Goal: Task Accomplishment & Management: Use online tool/utility

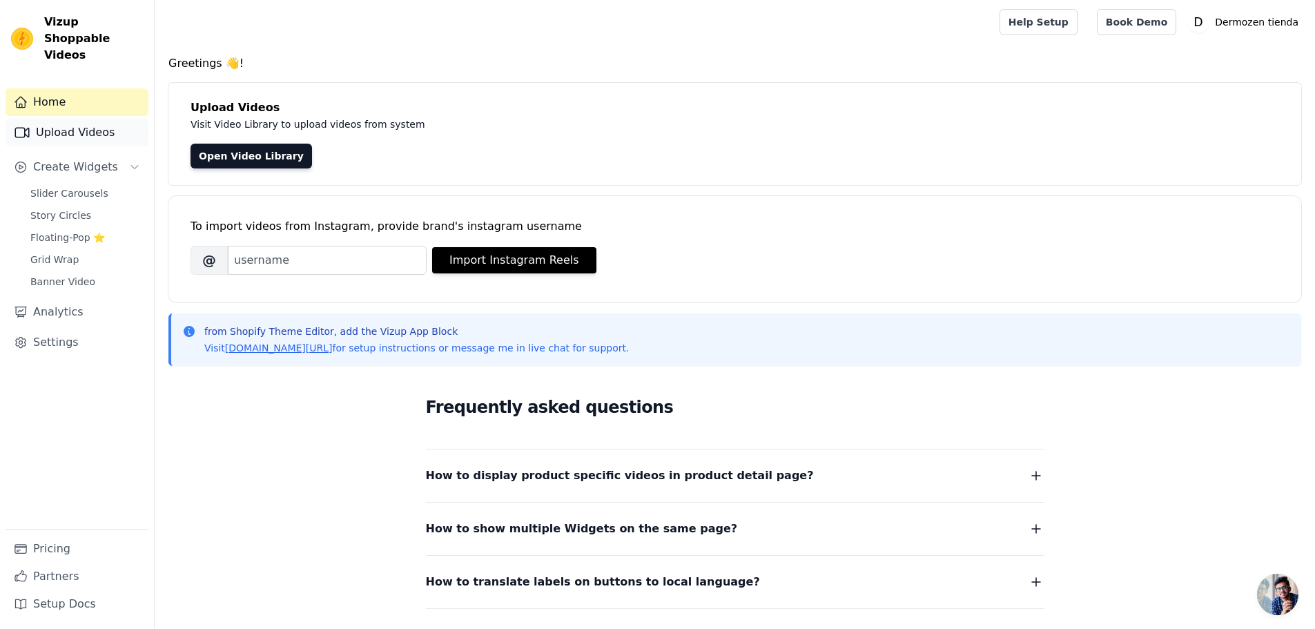
click at [81, 119] on link "Upload Videos" at bounding box center [77, 133] width 143 height 28
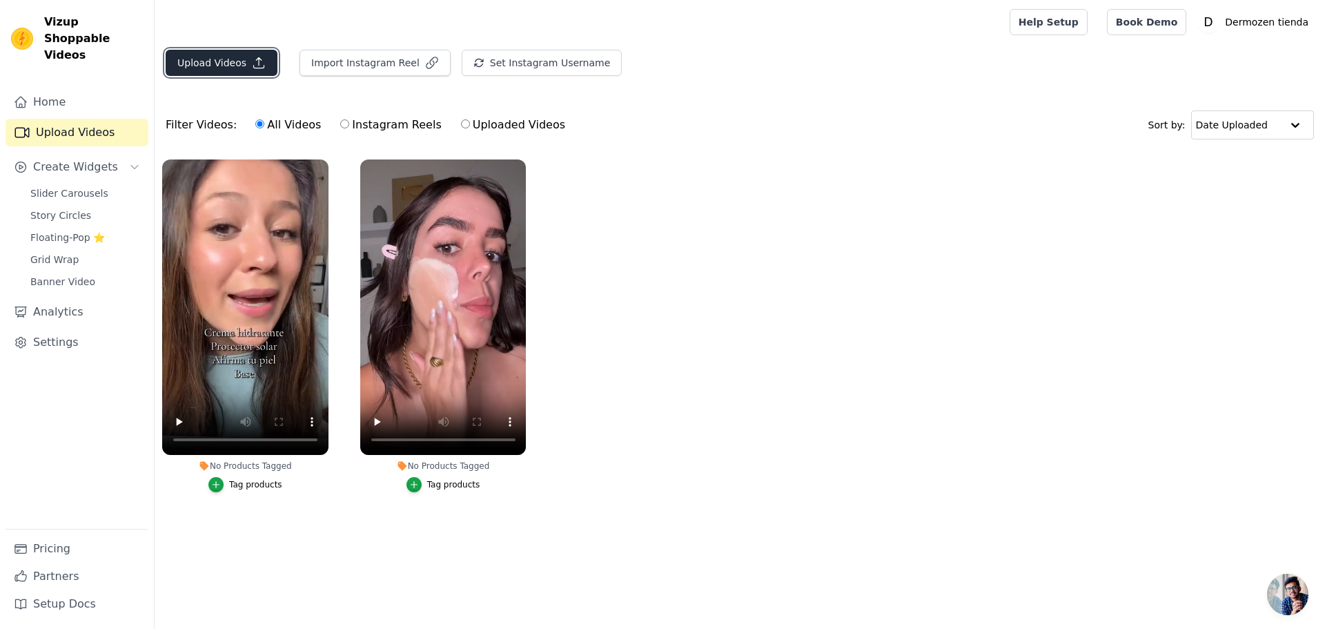
click at [229, 66] on button "Upload Videos" at bounding box center [222, 63] width 112 height 26
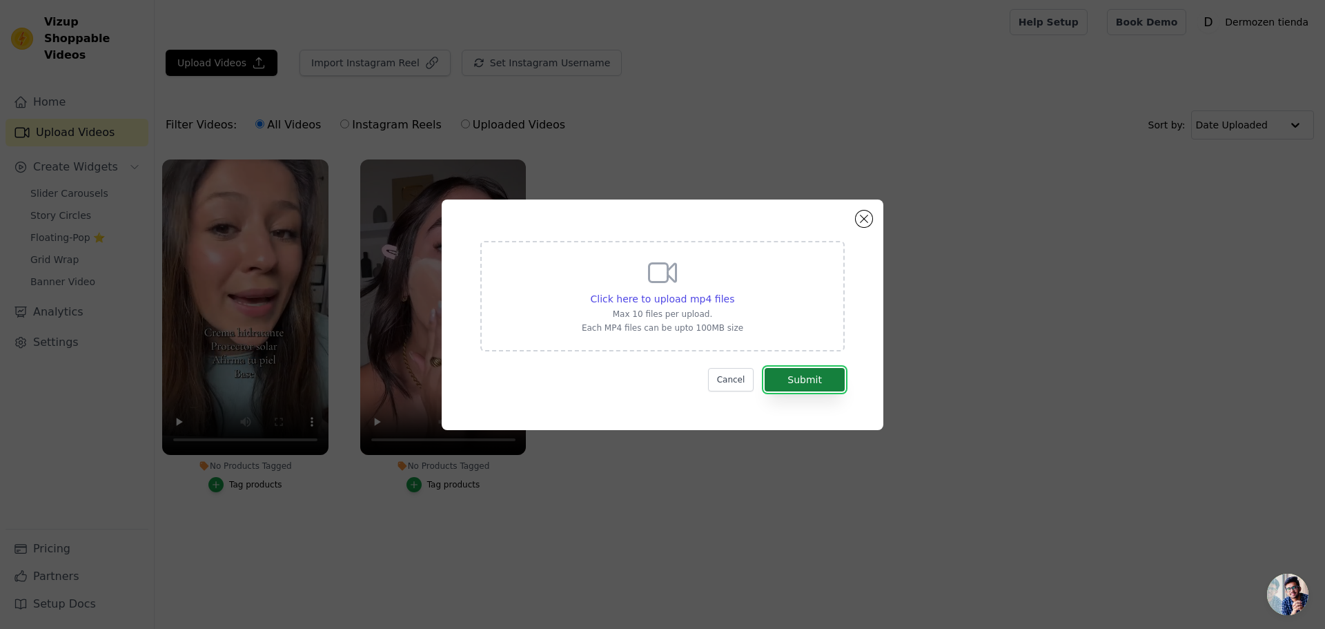
click at [807, 380] on button "Submit" at bounding box center [805, 379] width 80 height 23
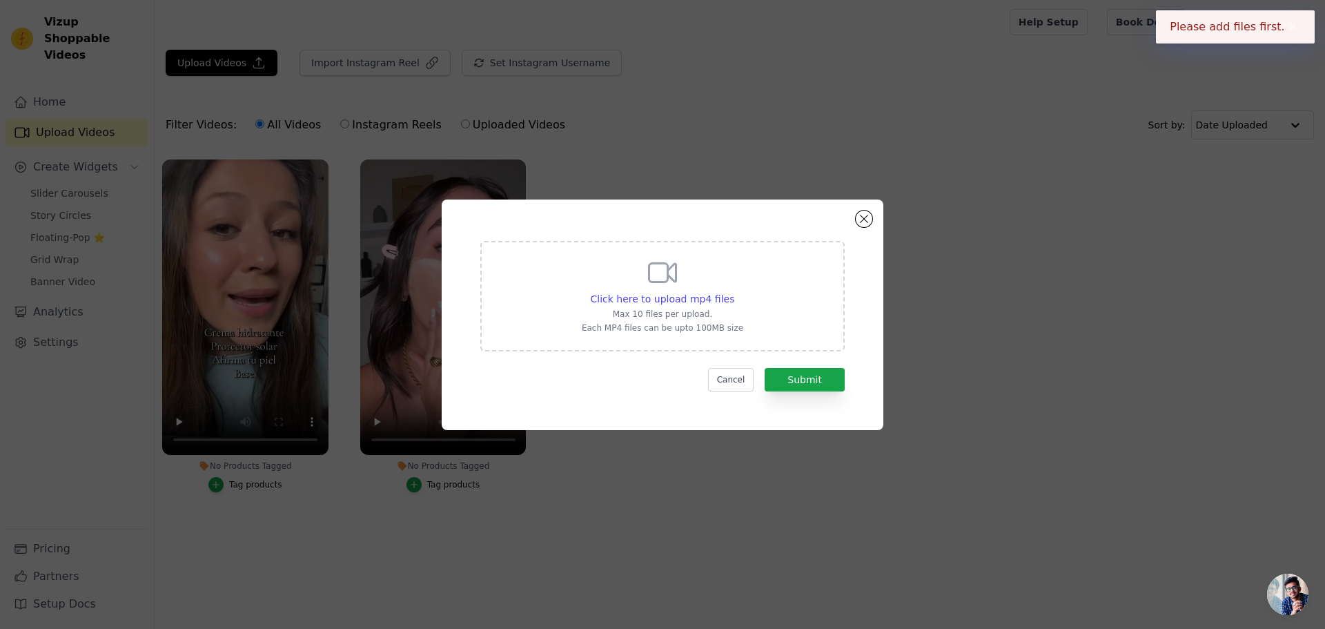
click at [670, 285] on icon at bounding box center [662, 272] width 33 height 33
click at [734, 291] on input "Click here to upload mp4 files Max 10 files per upload. Each MP4 files can be u…" at bounding box center [734, 291] width 1 height 1
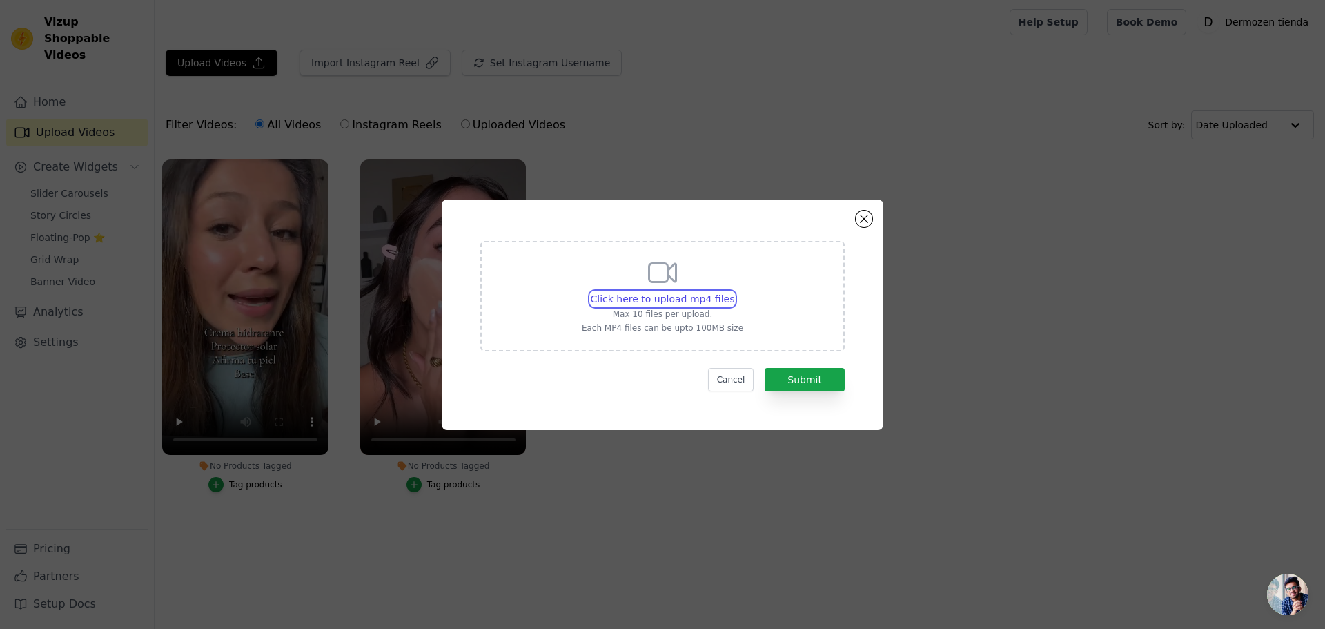
type input "C:\fakepath\video 3.mp4"
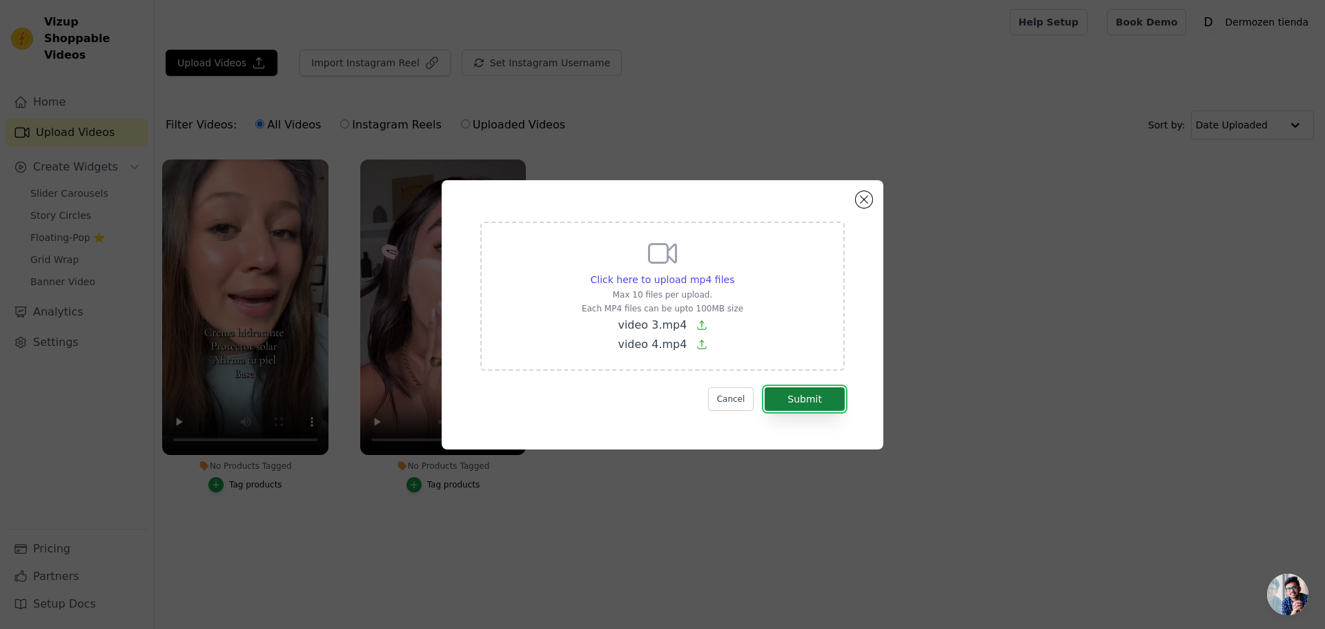
click at [815, 396] on button "Submit" at bounding box center [805, 398] width 80 height 23
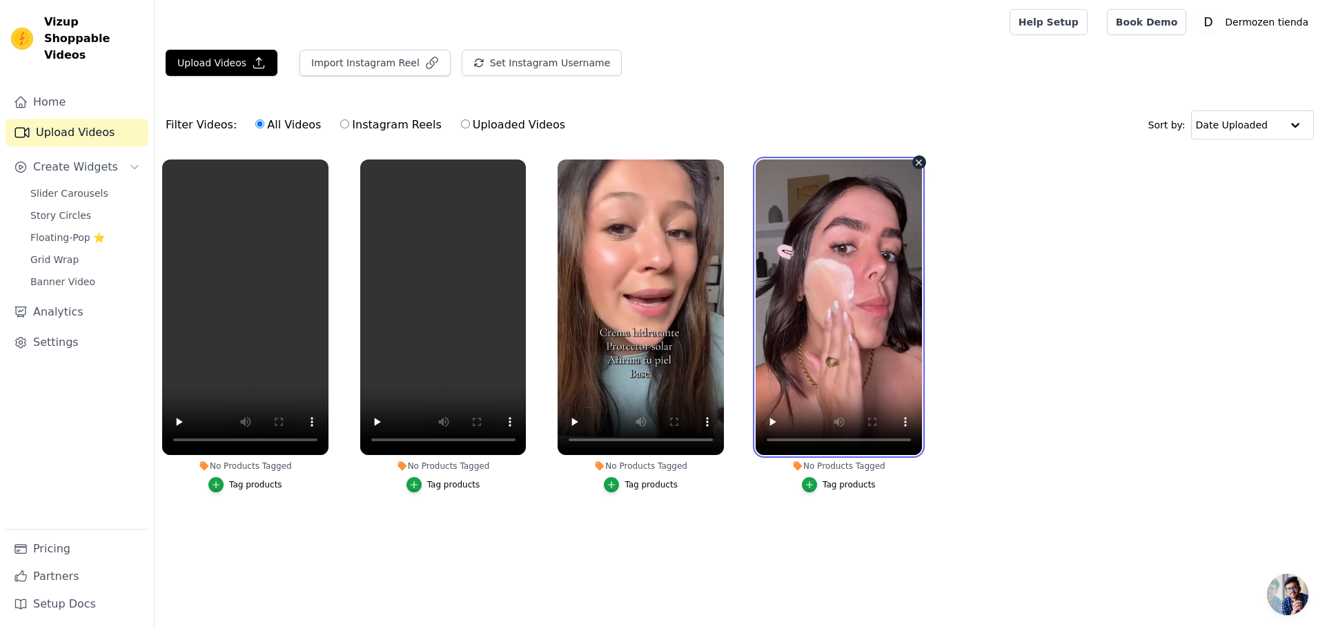
drag, startPoint x: 842, startPoint y: 295, endPoint x: 782, endPoint y: 293, distance: 60.1
click at [782, 293] on video at bounding box center [839, 306] width 166 height 295
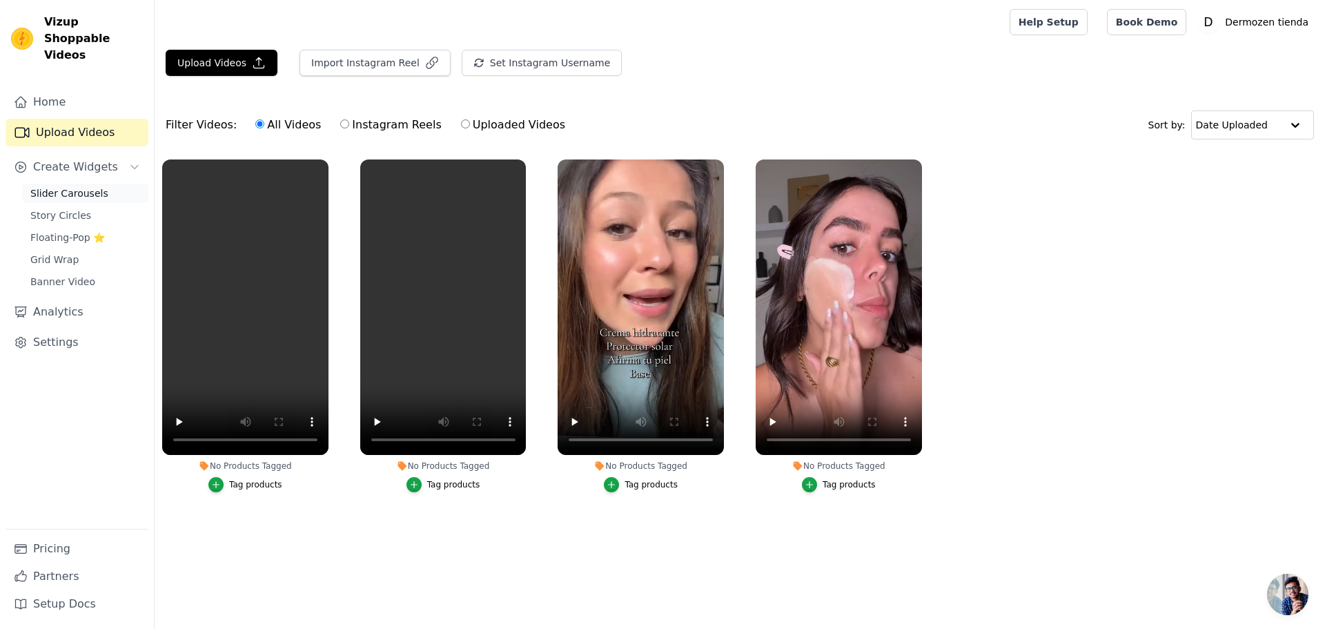
click at [84, 186] on span "Slider Carousels" at bounding box center [69, 193] width 78 height 14
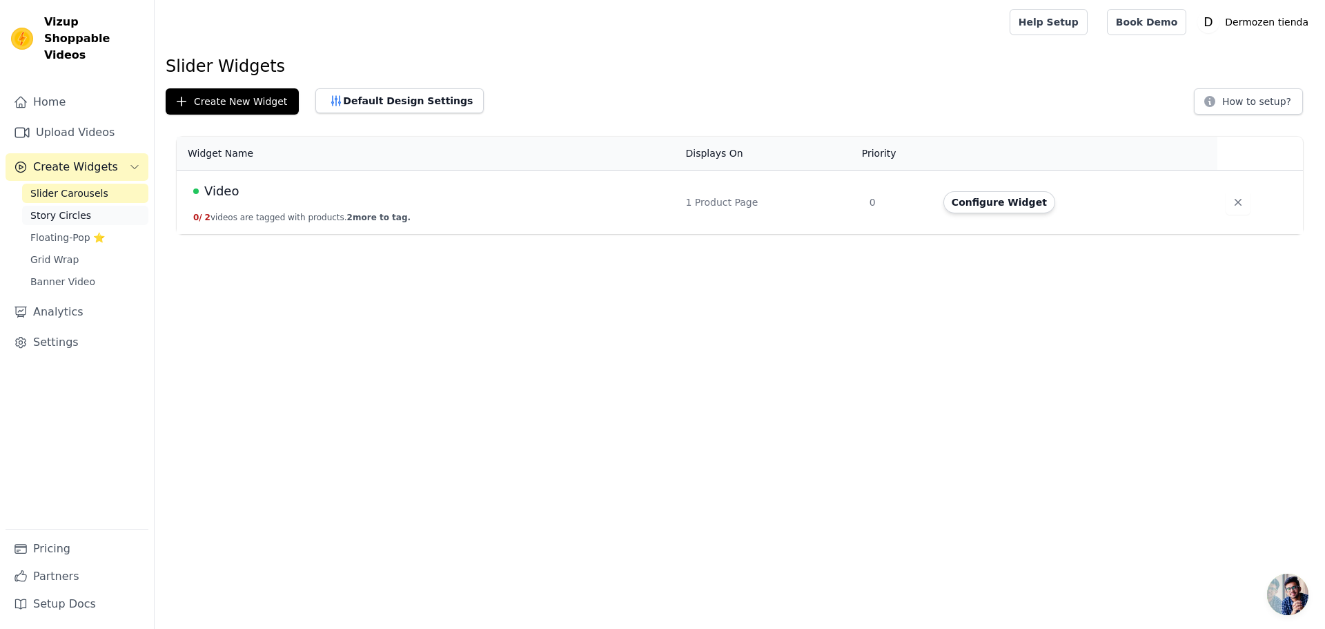
click at [60, 208] on span "Story Circles" at bounding box center [60, 215] width 61 height 14
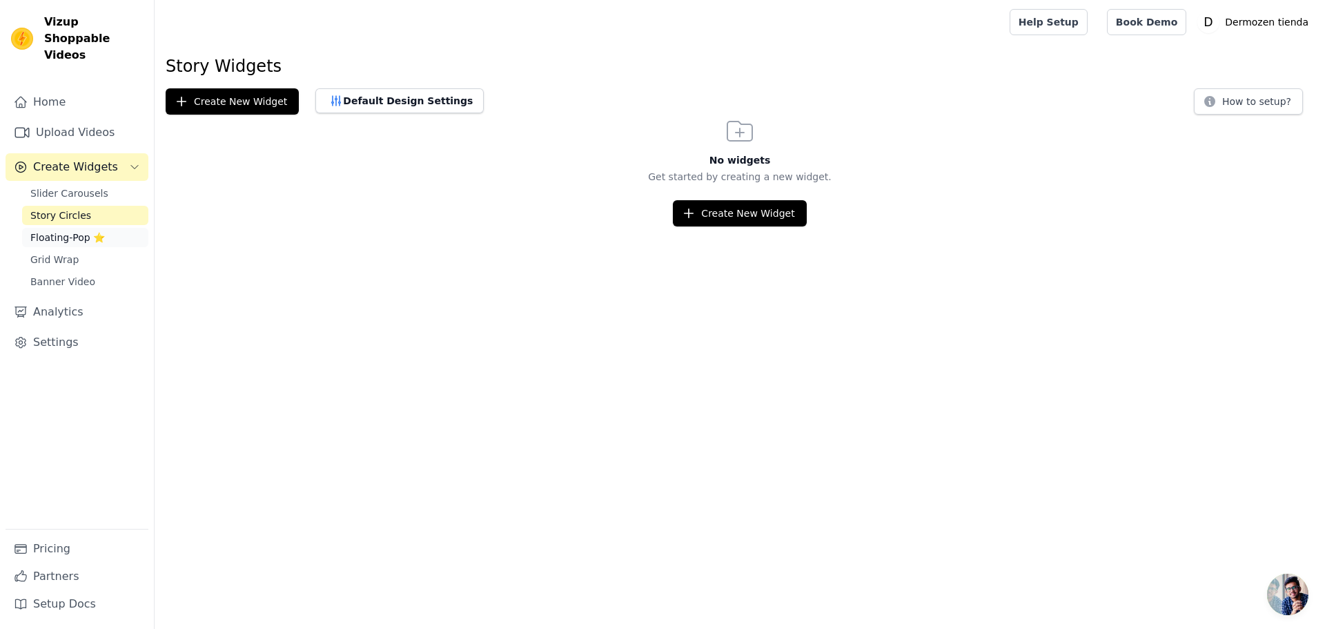
click at [53, 231] on span "Floating-Pop ⭐" at bounding box center [67, 238] width 75 height 14
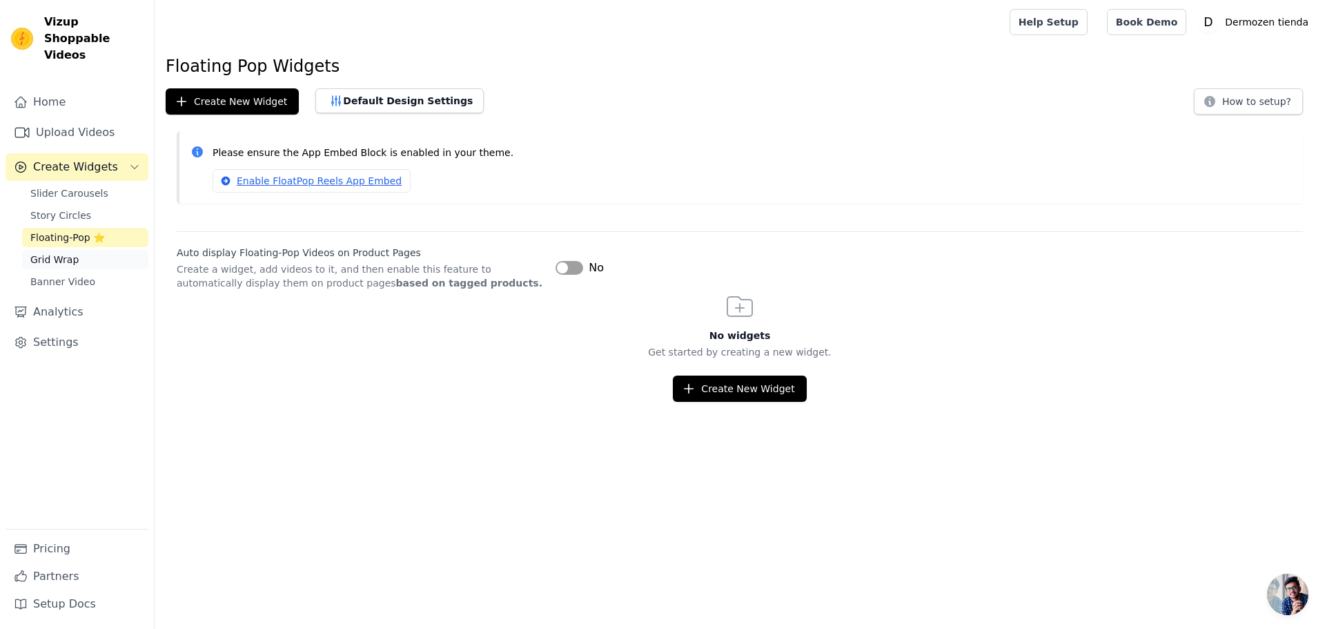
click at [50, 253] on span "Grid Wrap" at bounding box center [54, 260] width 48 height 14
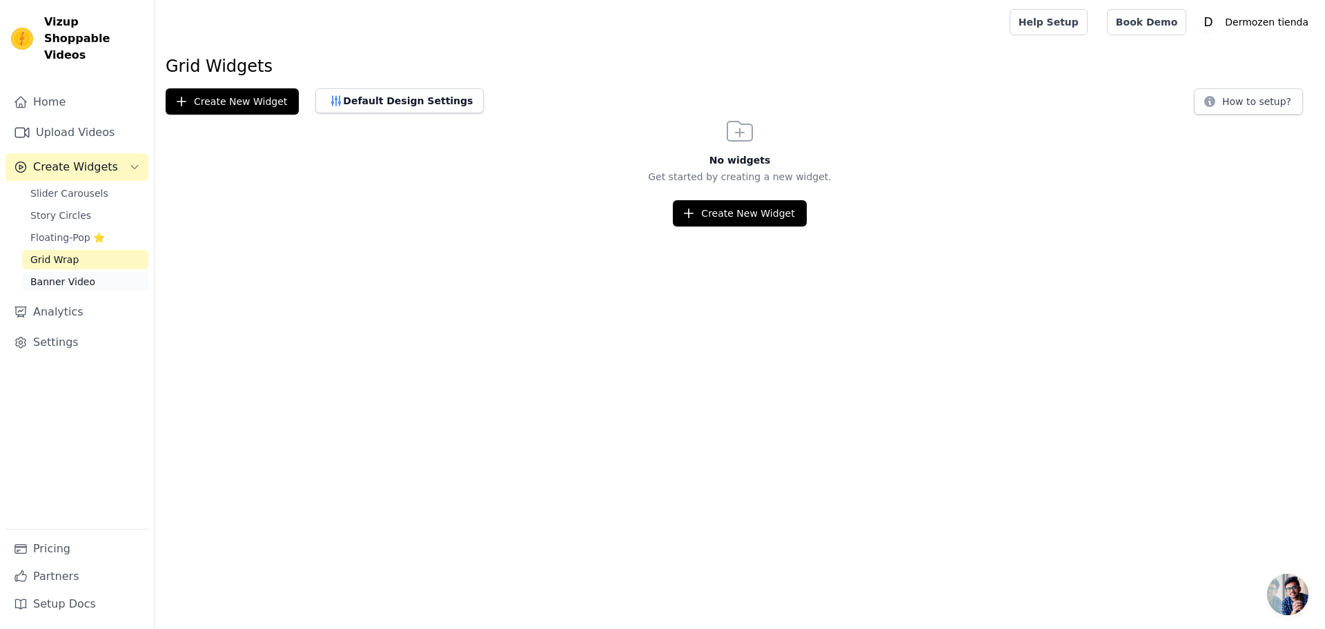
click at [63, 275] on span "Banner Video" at bounding box center [62, 282] width 65 height 14
click at [45, 88] on link "Home" at bounding box center [77, 102] width 143 height 28
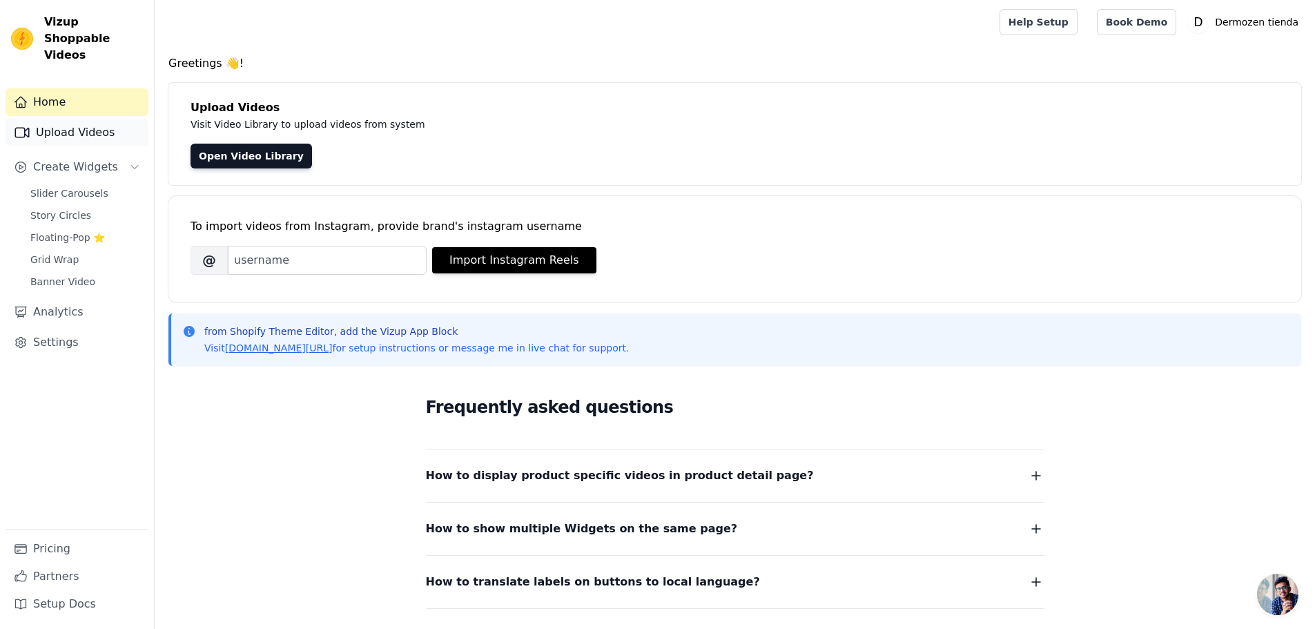
click at [86, 119] on link "Upload Videos" at bounding box center [77, 133] width 143 height 28
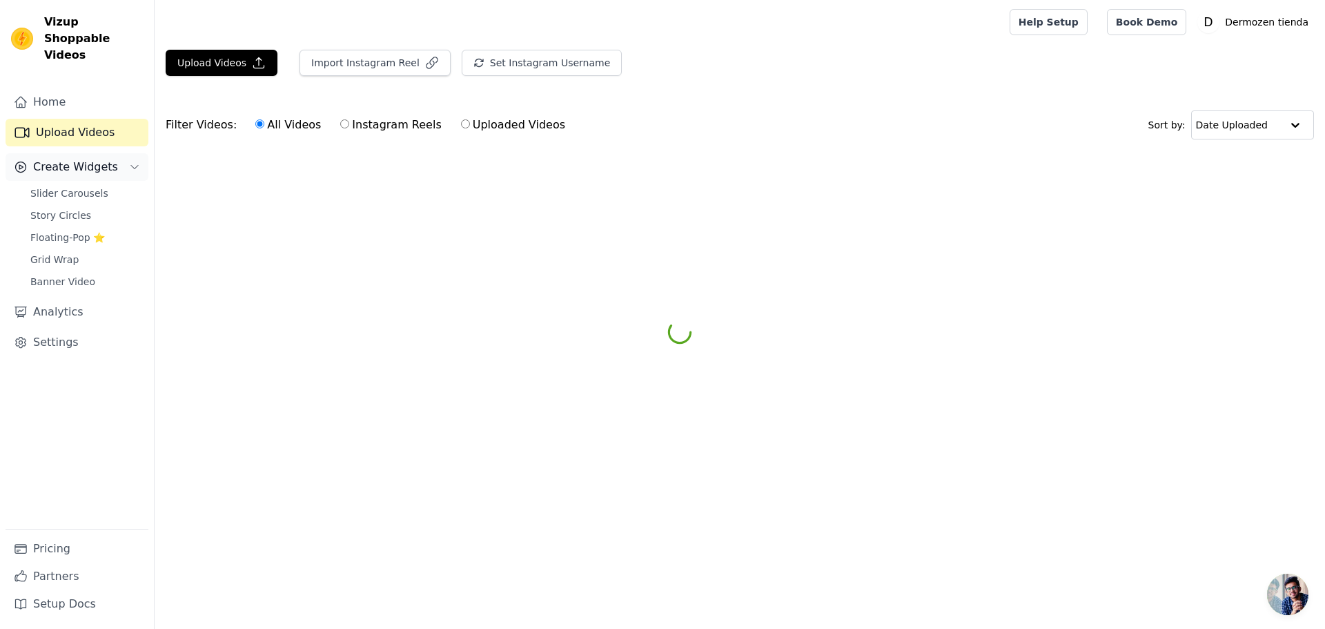
click at [103, 159] on span "Create Widgets" at bounding box center [75, 167] width 85 height 17
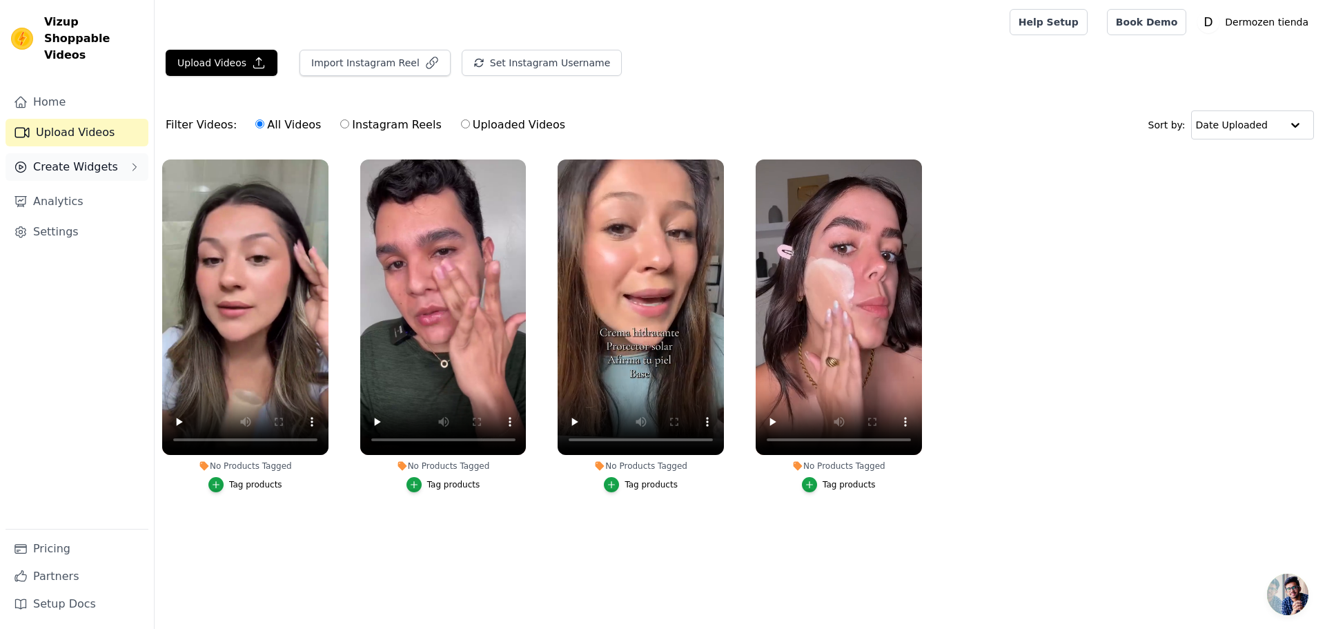
click at [103, 159] on span "Create Widgets" at bounding box center [75, 167] width 85 height 17
click at [72, 186] on span "Slider Carousels" at bounding box center [69, 193] width 78 height 14
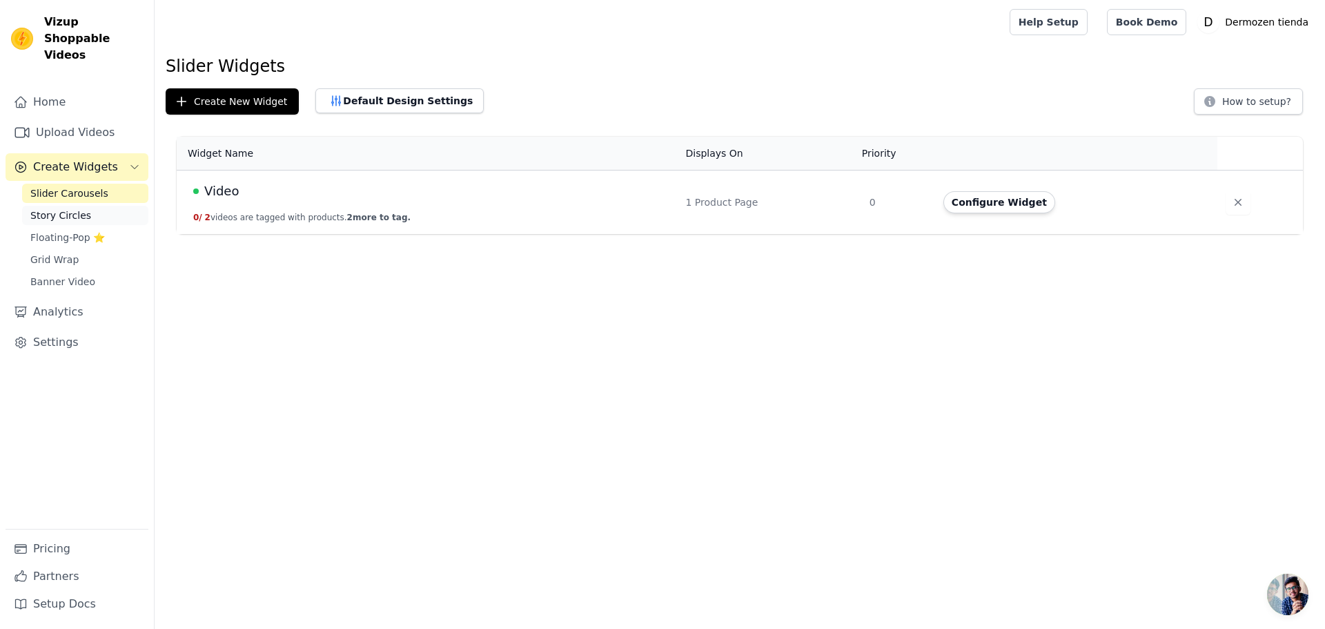
click at [64, 208] on span "Story Circles" at bounding box center [60, 215] width 61 height 14
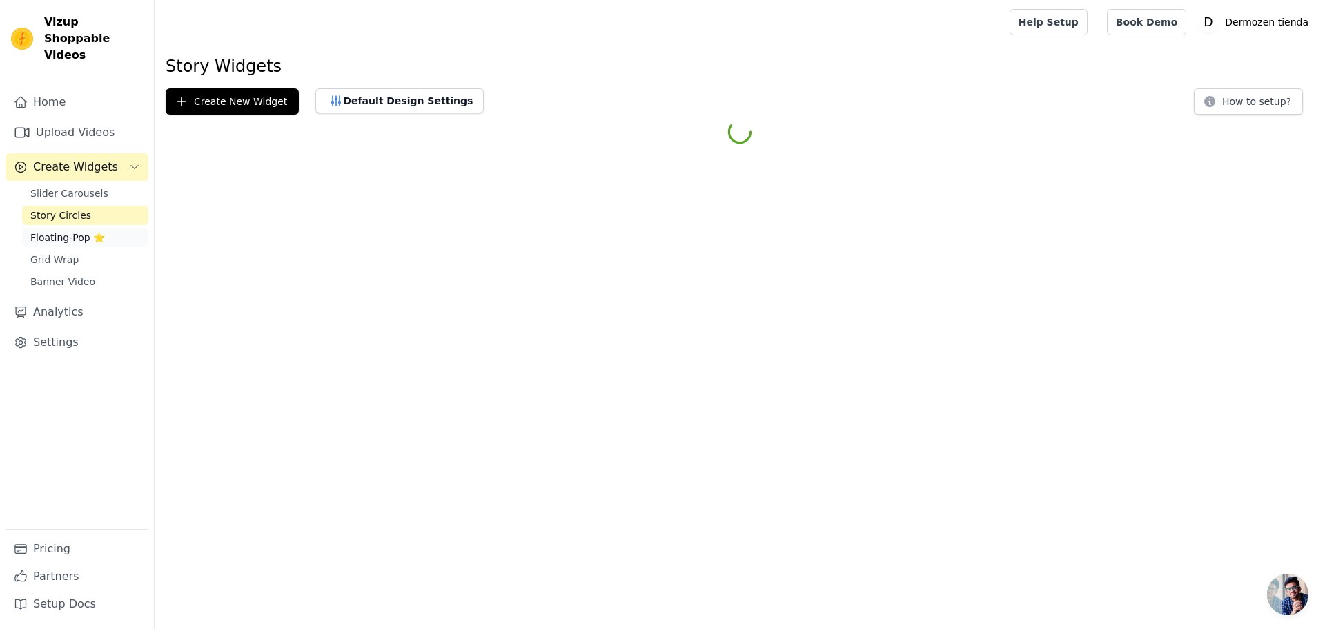
click at [67, 231] on span "Floating-Pop ⭐" at bounding box center [67, 238] width 75 height 14
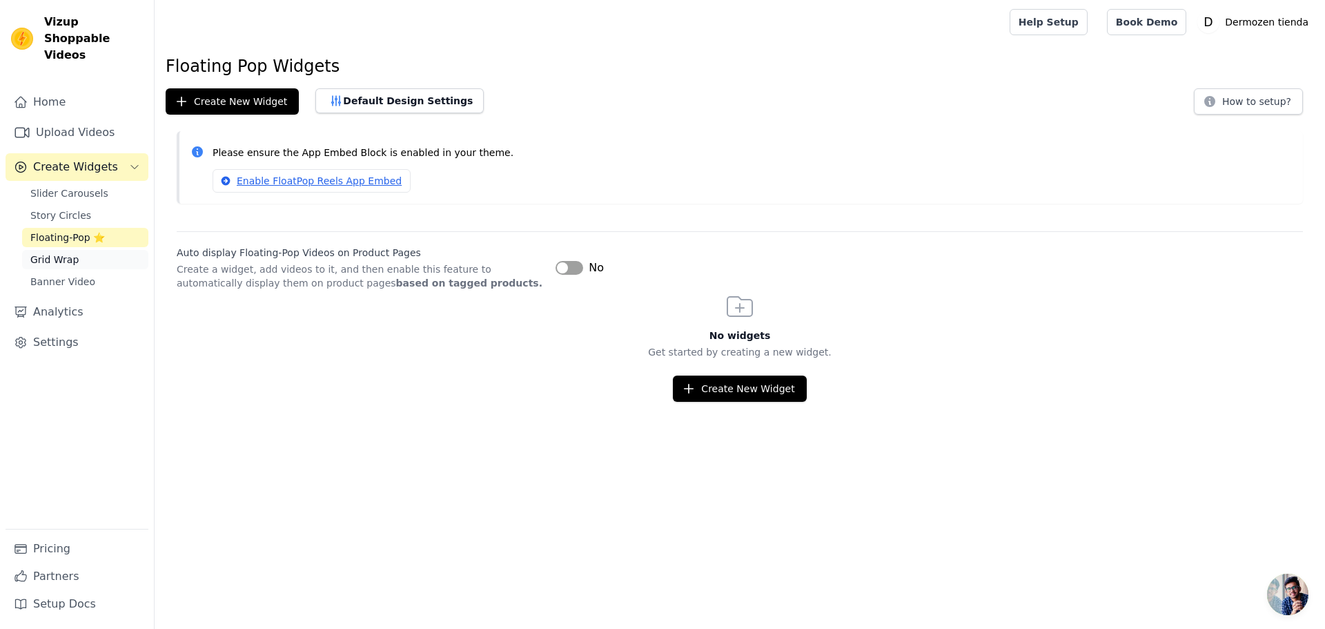
click at [61, 253] on span "Grid Wrap" at bounding box center [54, 260] width 48 height 14
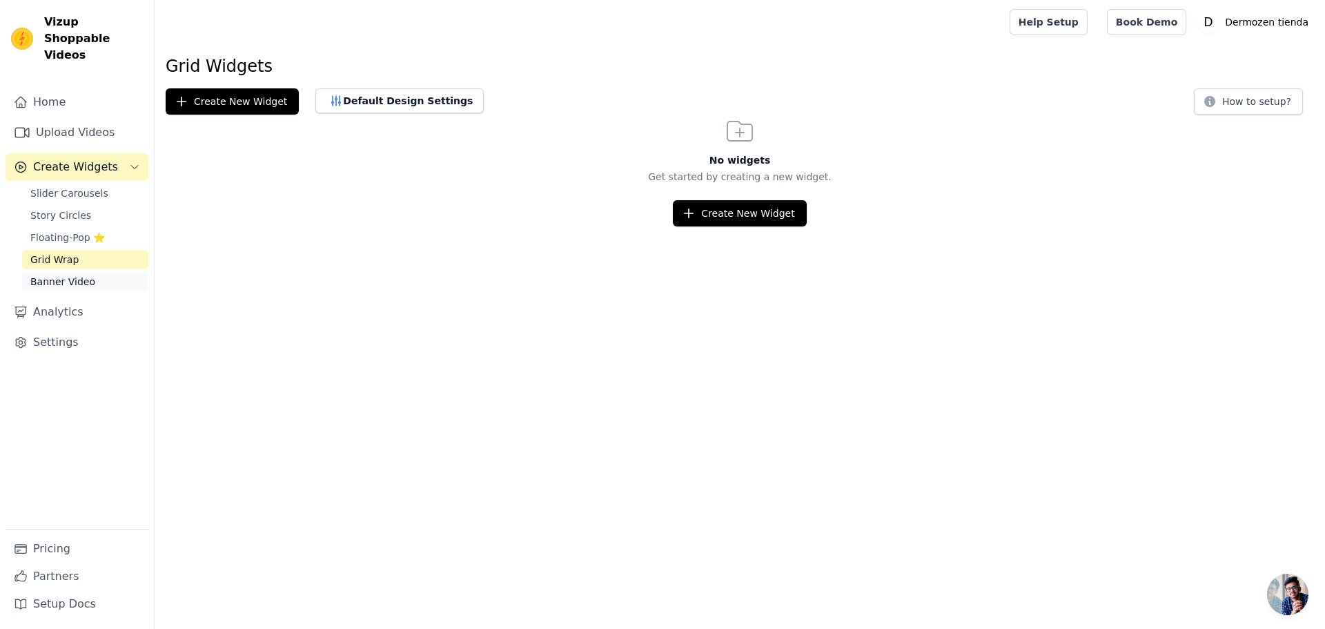
click at [74, 275] on span "Banner Video" at bounding box center [62, 282] width 65 height 14
click at [45, 88] on link "Home" at bounding box center [77, 102] width 143 height 28
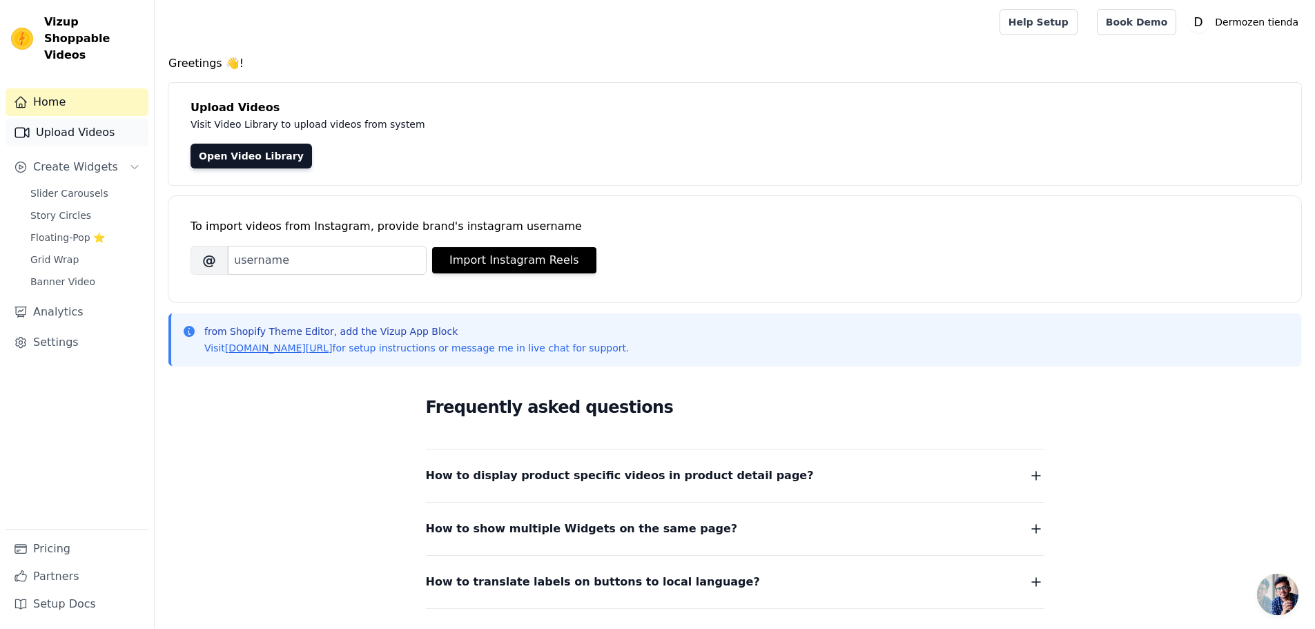
click at [66, 119] on link "Upload Videos" at bounding box center [77, 133] width 143 height 28
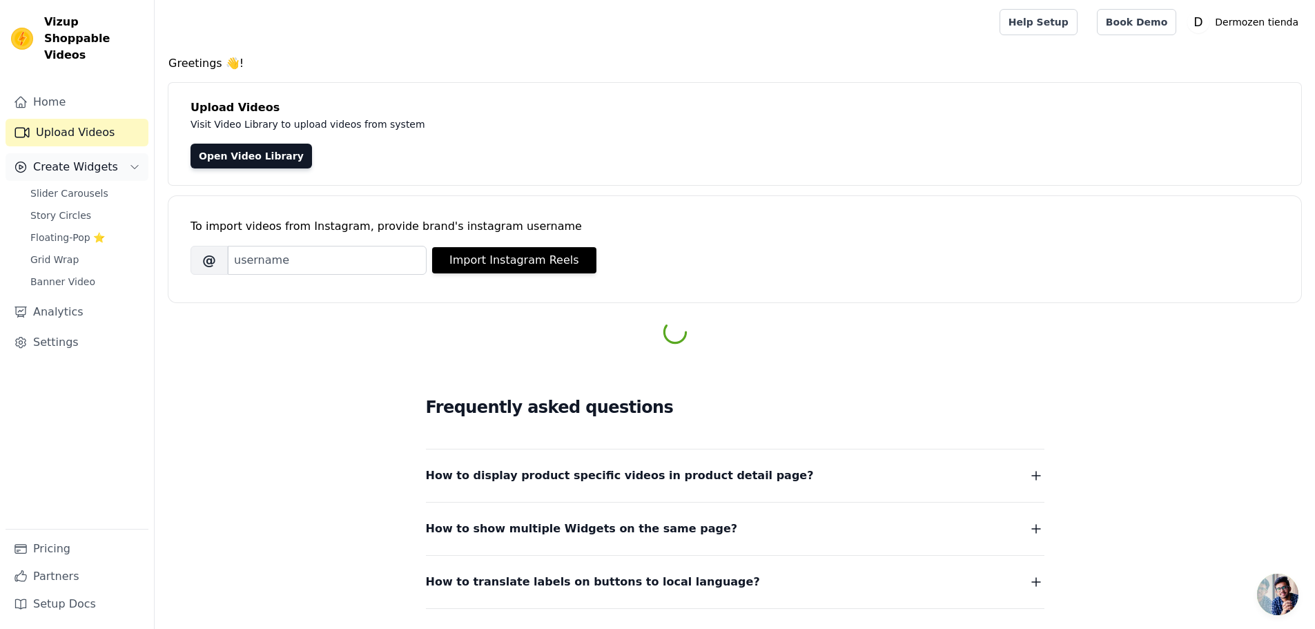
click at [75, 164] on button "Create Widgets" at bounding box center [77, 167] width 143 height 28
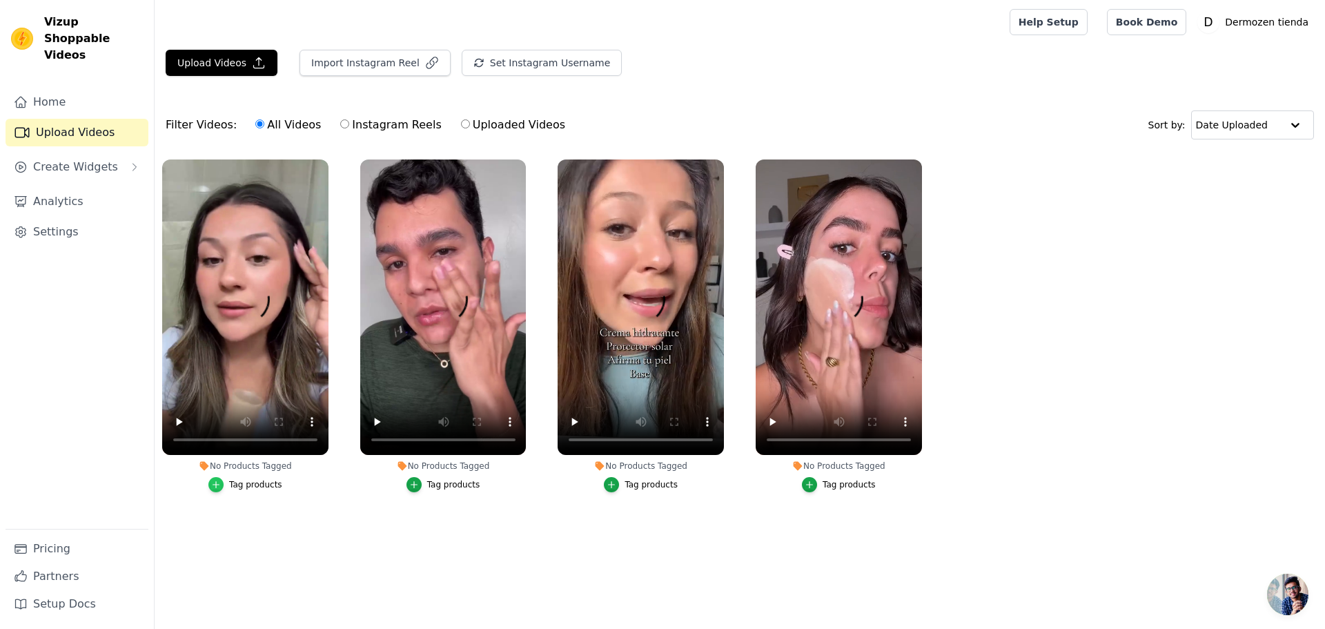
click at [219, 480] on icon "button" at bounding box center [216, 485] width 10 height 10
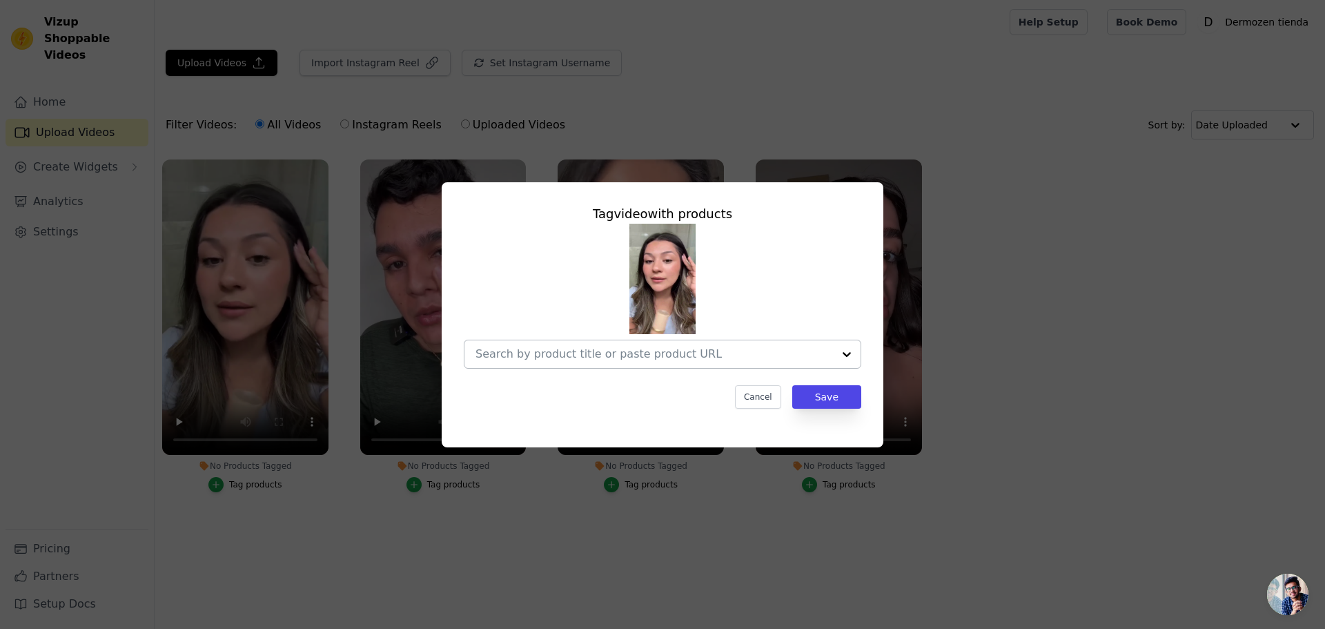
click at [844, 355] on div at bounding box center [847, 354] width 28 height 28
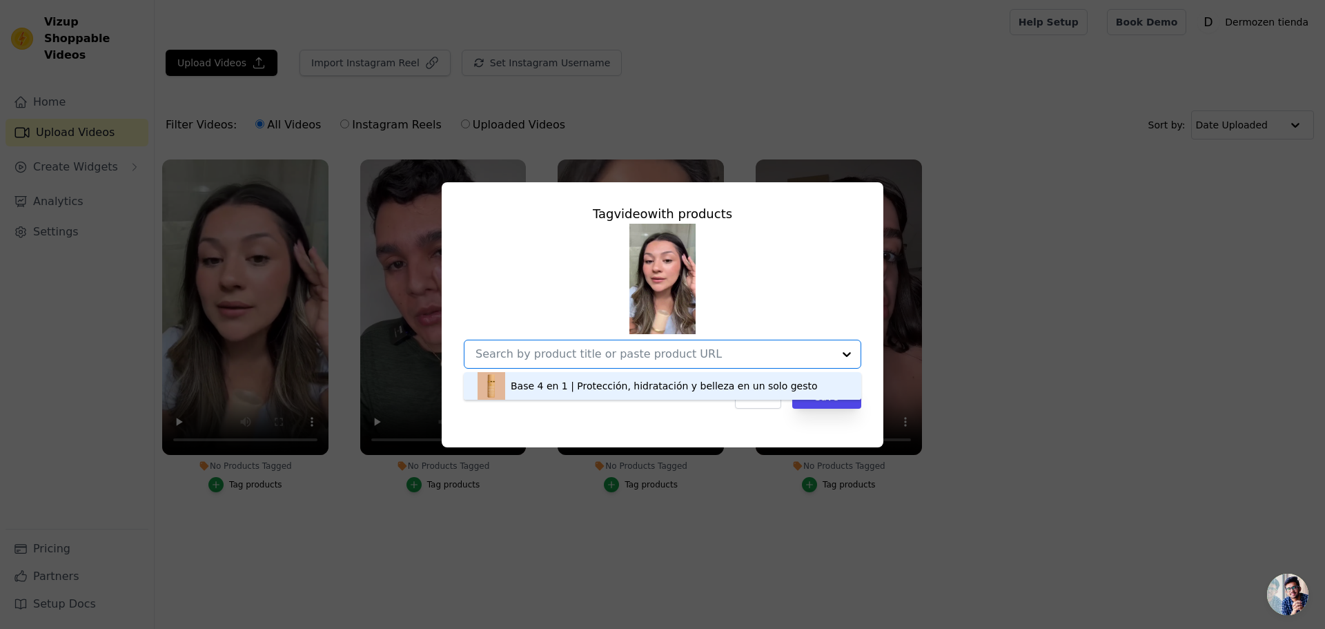
click at [746, 385] on div "Base 4 en 1 | Protección, hidratación y belleza en un solo gesto" at bounding box center [664, 386] width 307 height 14
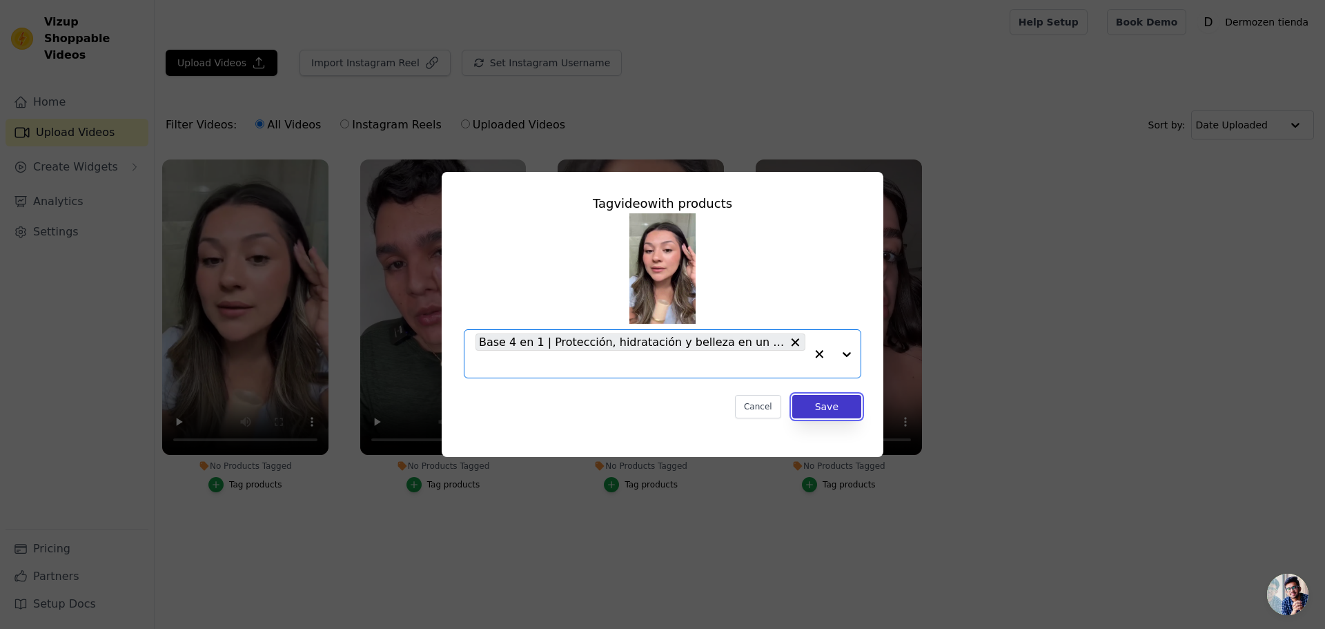
click at [832, 409] on button "Save" at bounding box center [827, 406] width 69 height 23
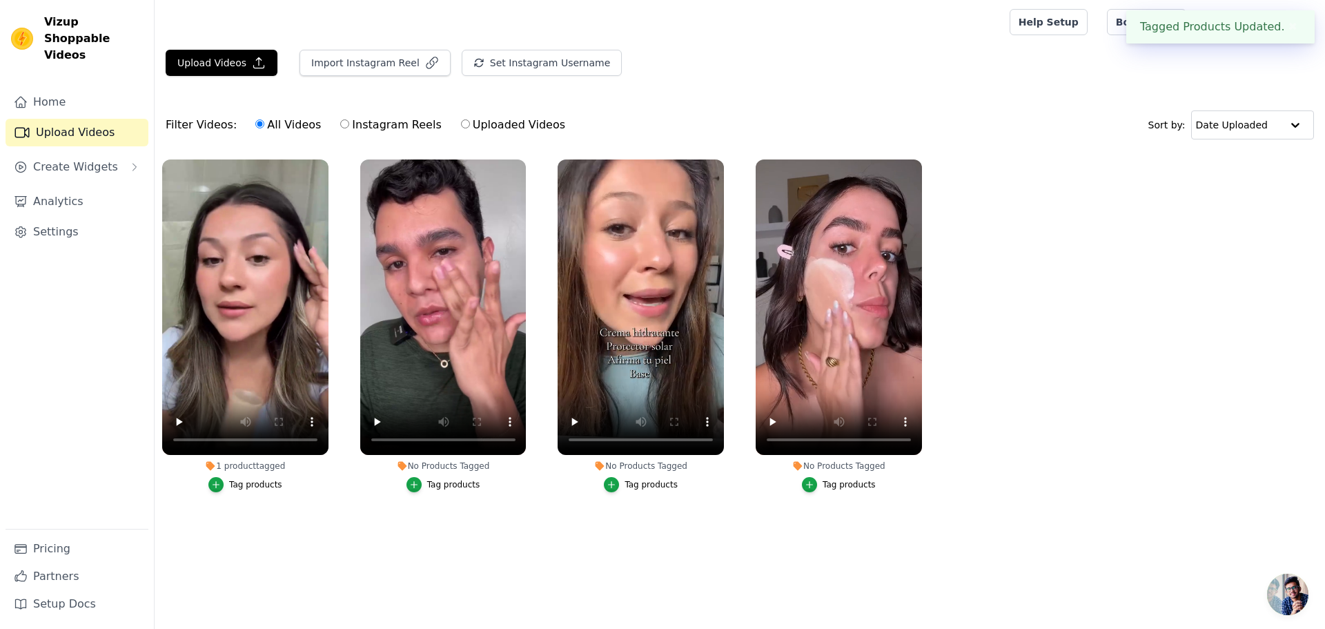
click at [438, 485] on div "Tag products" at bounding box center [453, 484] width 53 height 11
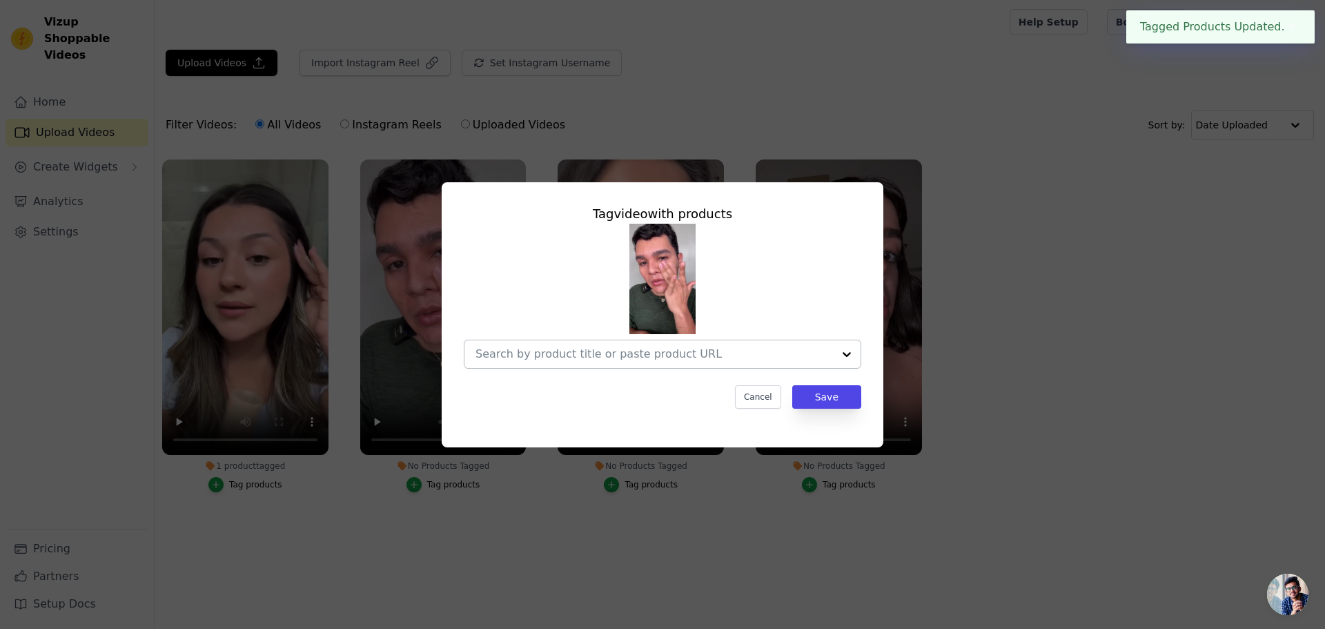
click at [844, 356] on div at bounding box center [847, 354] width 28 height 28
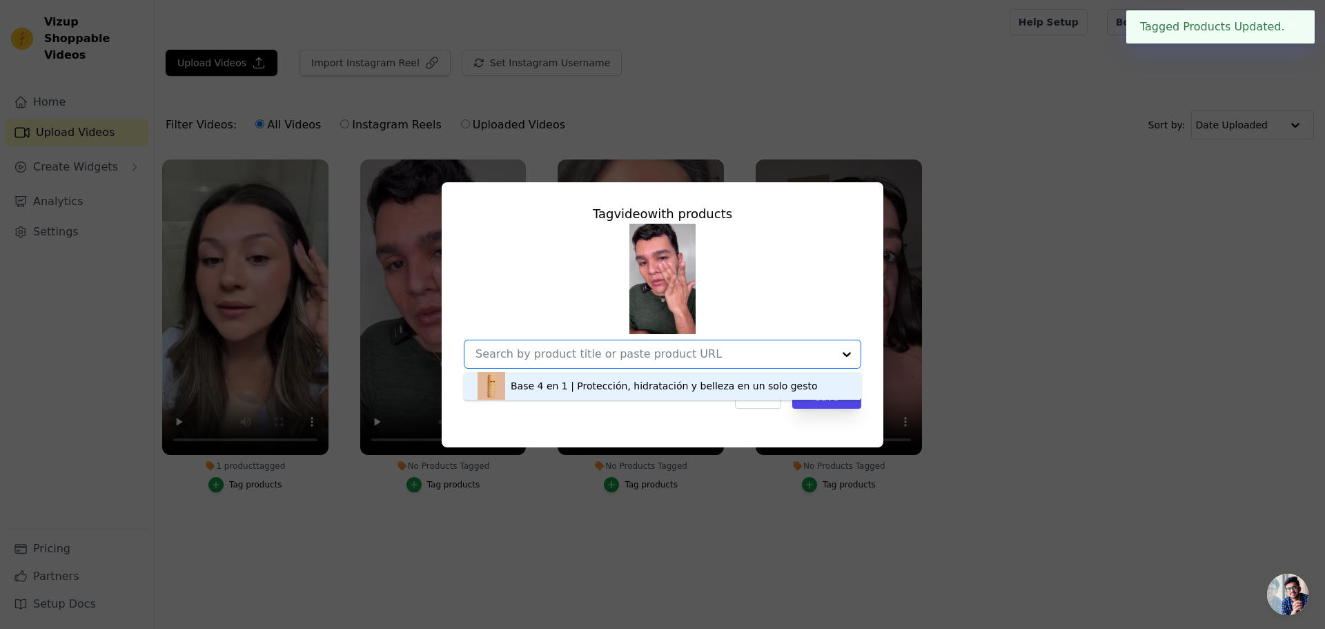
click at [730, 384] on div "Base 4 en 1 | Protección, hidratación y belleza en un solo gesto" at bounding box center [664, 386] width 307 height 14
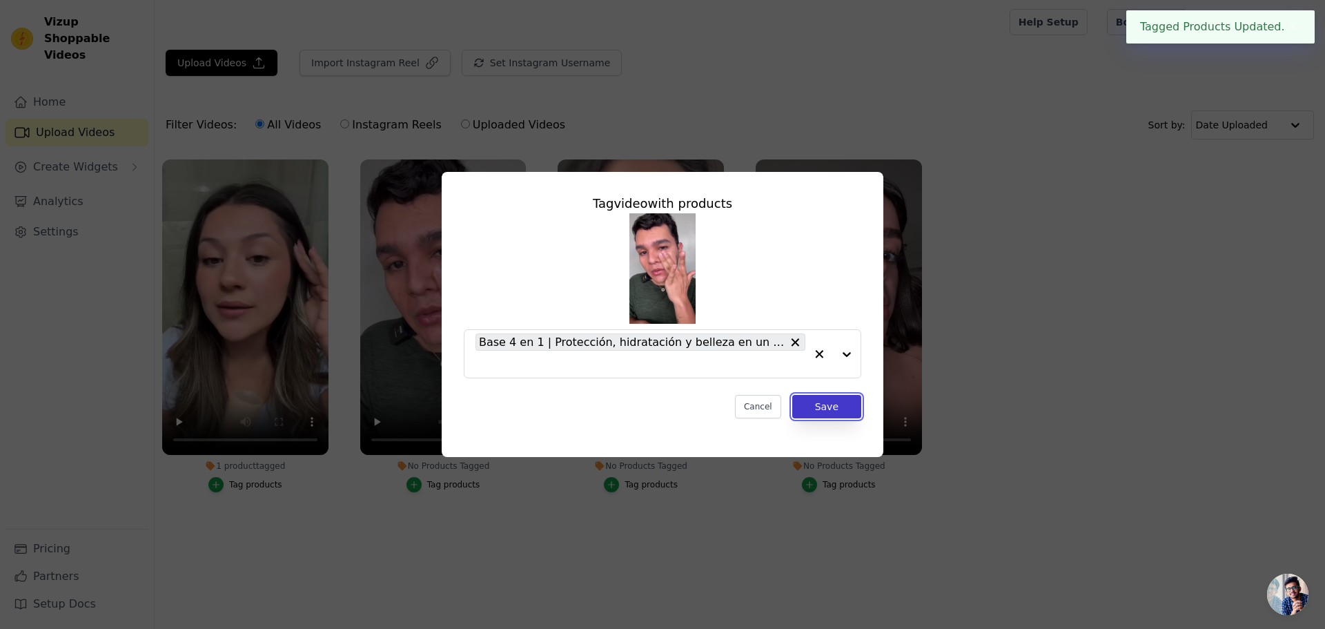
click at [829, 402] on button "Save" at bounding box center [827, 406] width 69 height 23
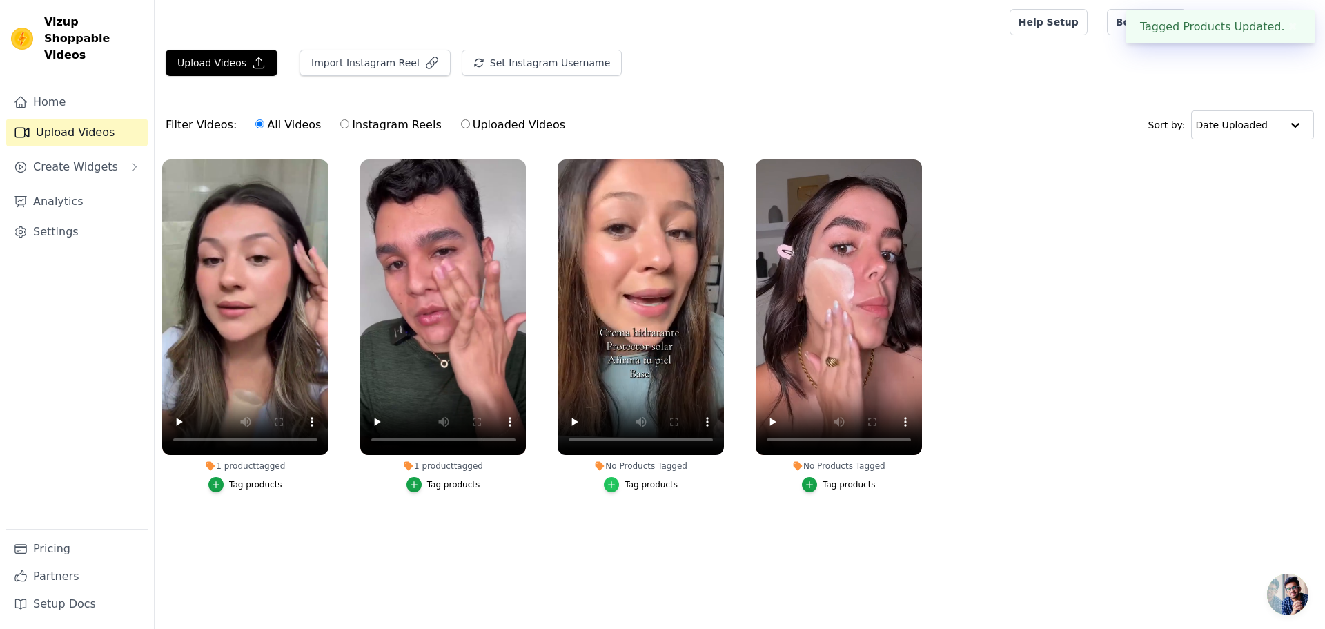
click at [610, 483] on div "button" at bounding box center [611, 484] width 15 height 15
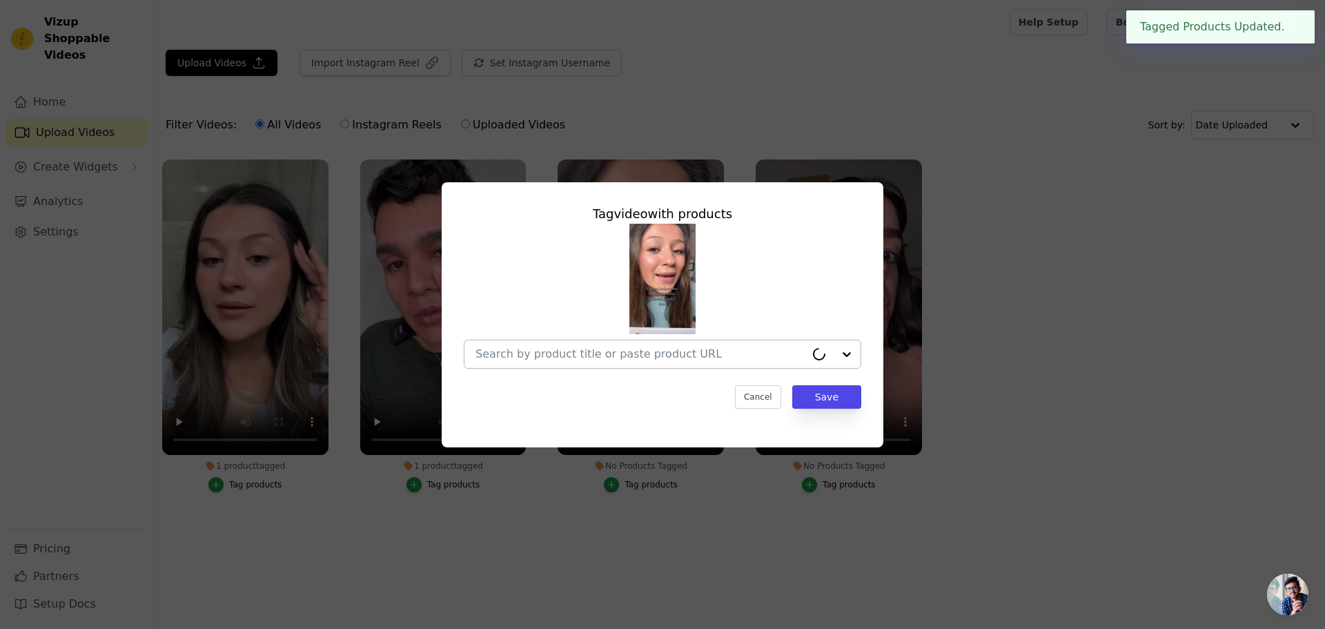
click at [839, 360] on div at bounding box center [833, 354] width 55 height 28
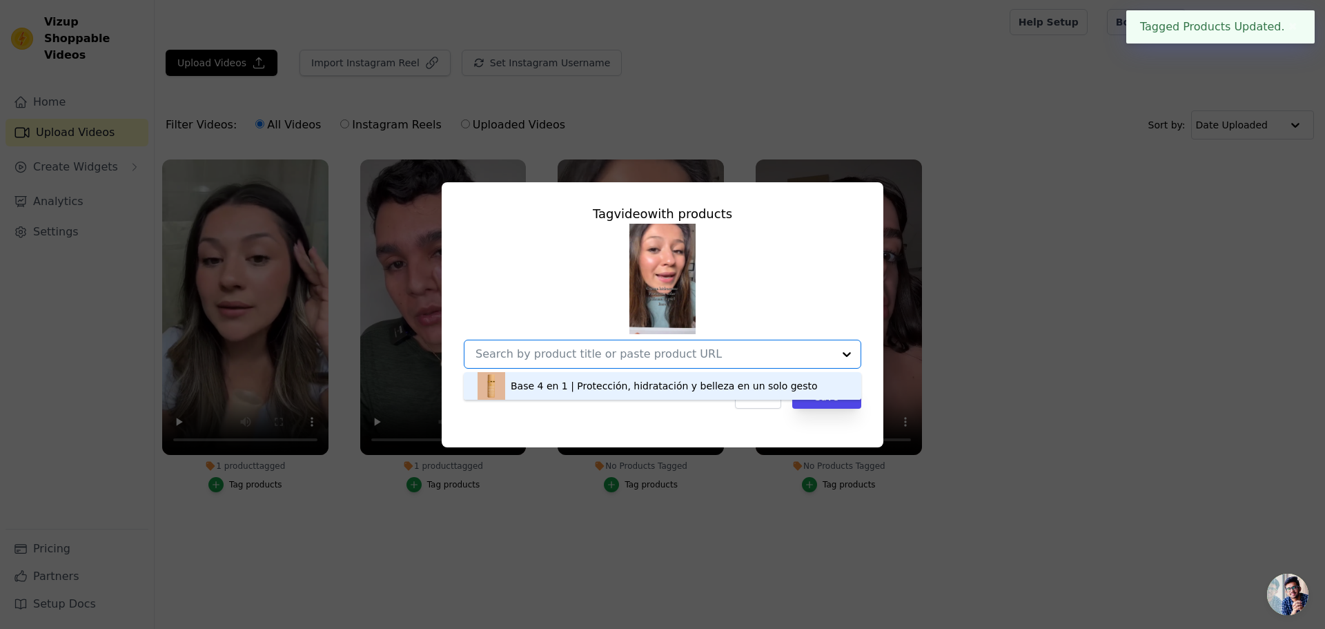
click at [738, 391] on div "Base 4 en 1 | Protección, hidratación y belleza en un solo gesto" at bounding box center [664, 386] width 307 height 14
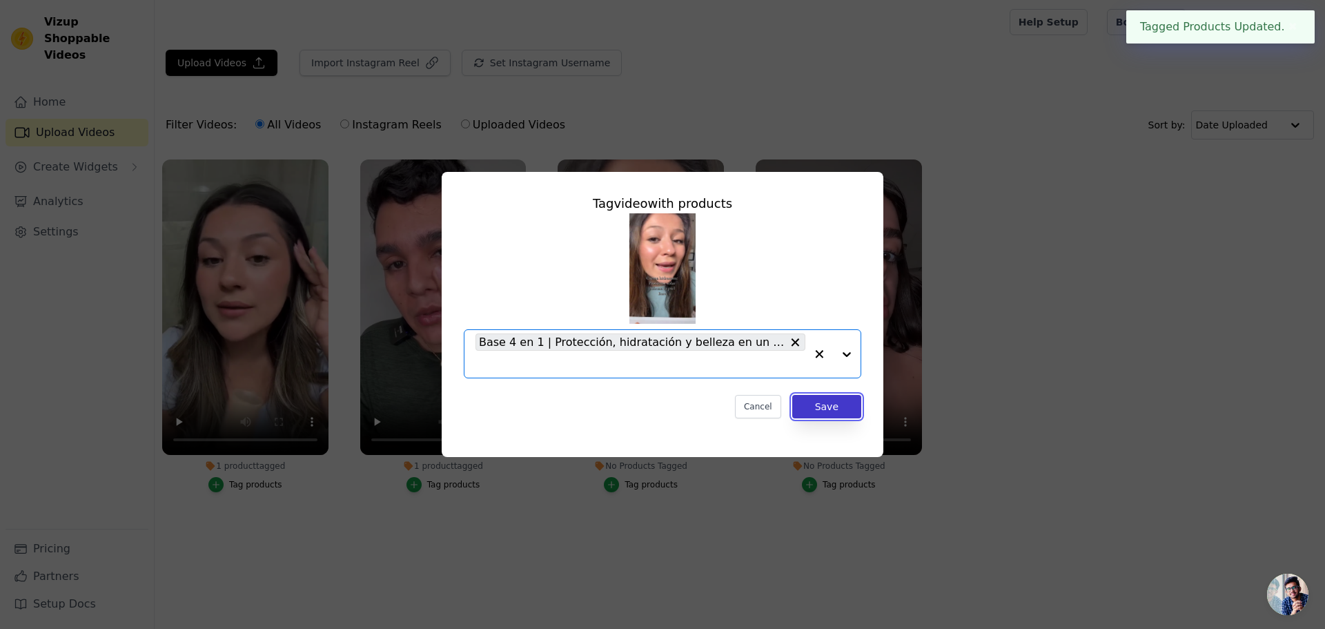
click at [831, 407] on button "Save" at bounding box center [827, 406] width 69 height 23
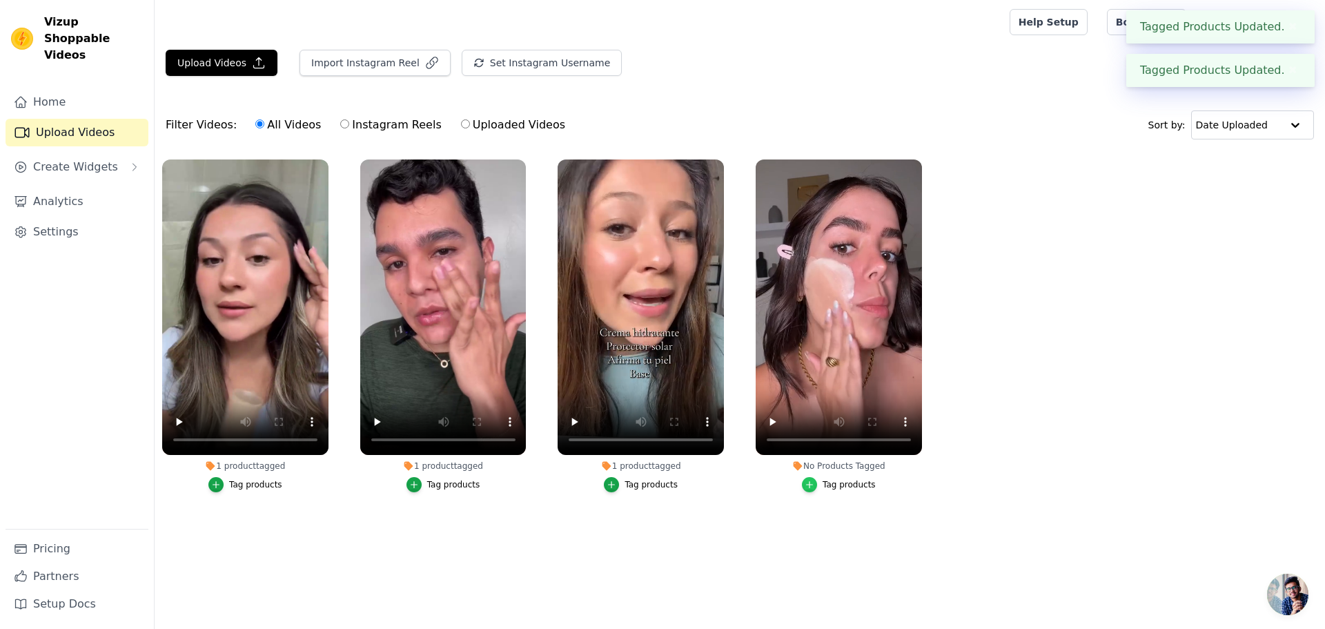
click at [810, 485] on icon "button" at bounding box center [810, 484] width 6 height 6
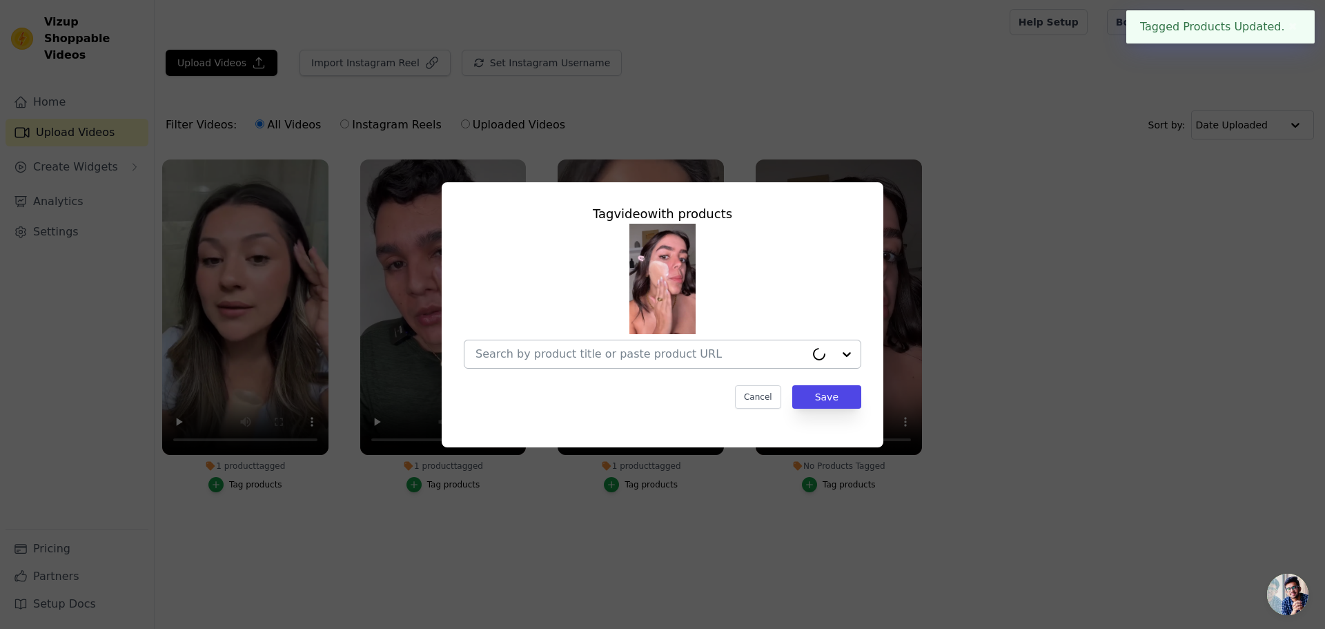
click at [848, 353] on div at bounding box center [833, 354] width 55 height 28
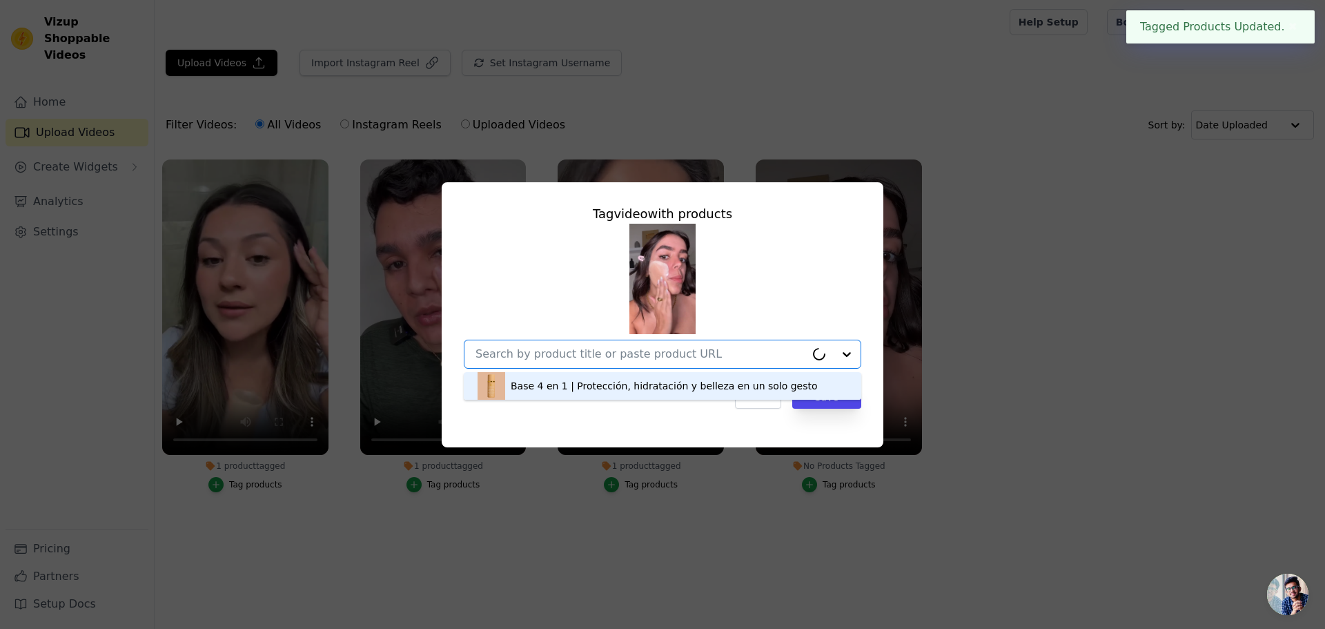
click at [779, 382] on div "Base 4 en 1 | Protección, hidratación y belleza en un solo gesto" at bounding box center [663, 386] width 370 height 28
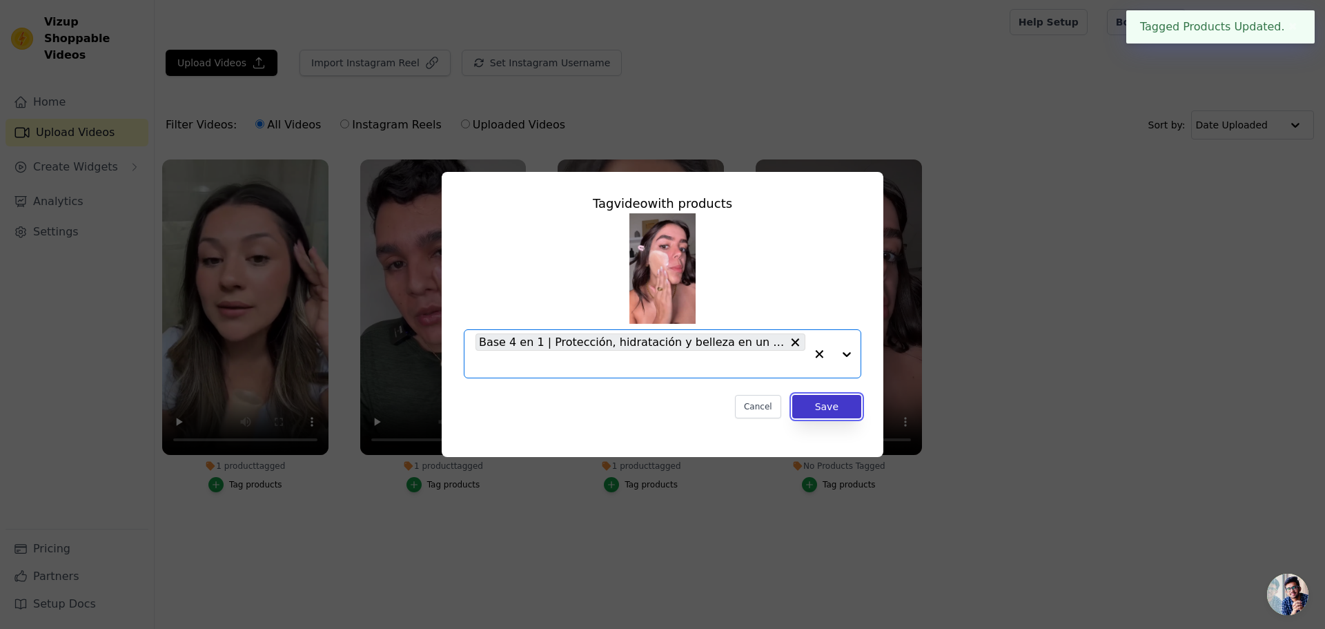
click at [813, 407] on button "Save" at bounding box center [827, 406] width 69 height 23
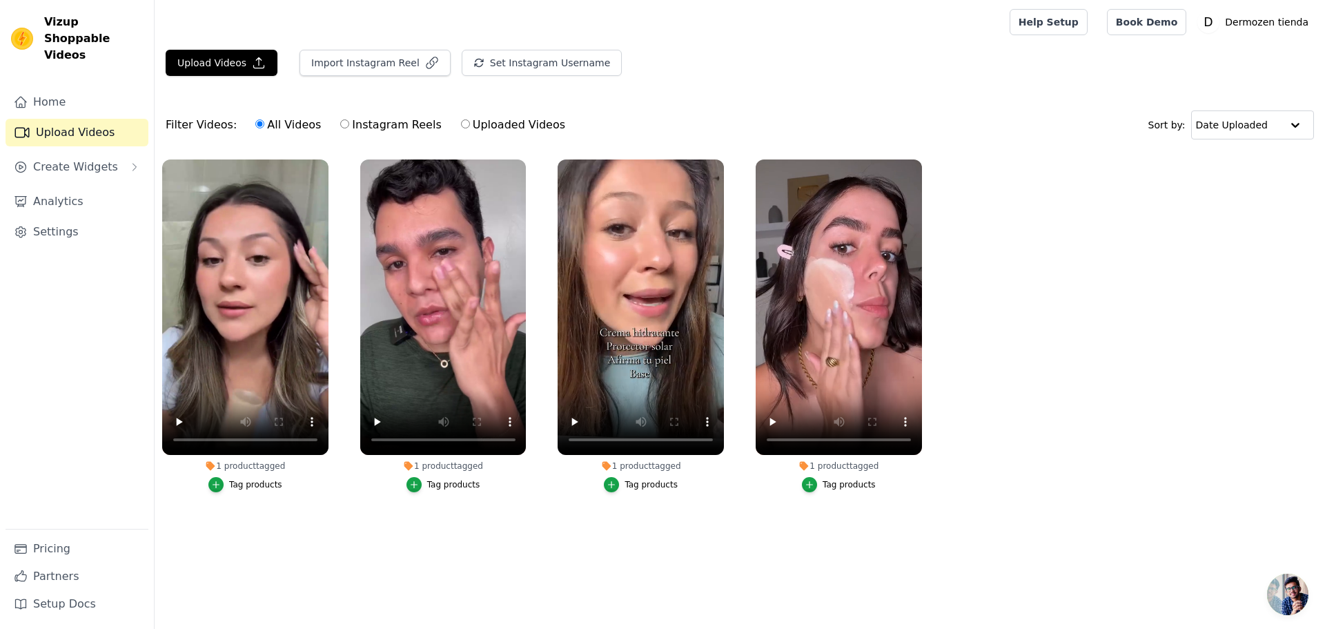
click at [422, 494] on label "1 product tagged Tag products" at bounding box center [444, 329] width 168 height 340
click at [420, 489] on div "button" at bounding box center [414, 484] width 15 height 15
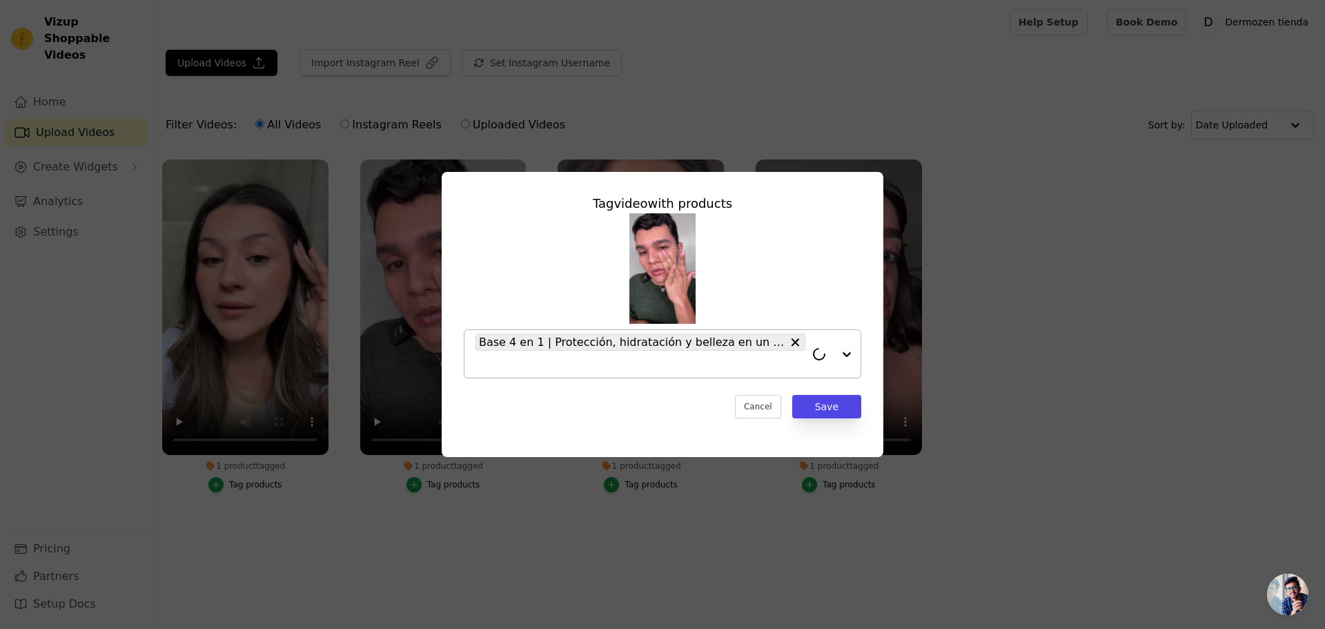
click at [844, 353] on div at bounding box center [833, 354] width 55 height 48
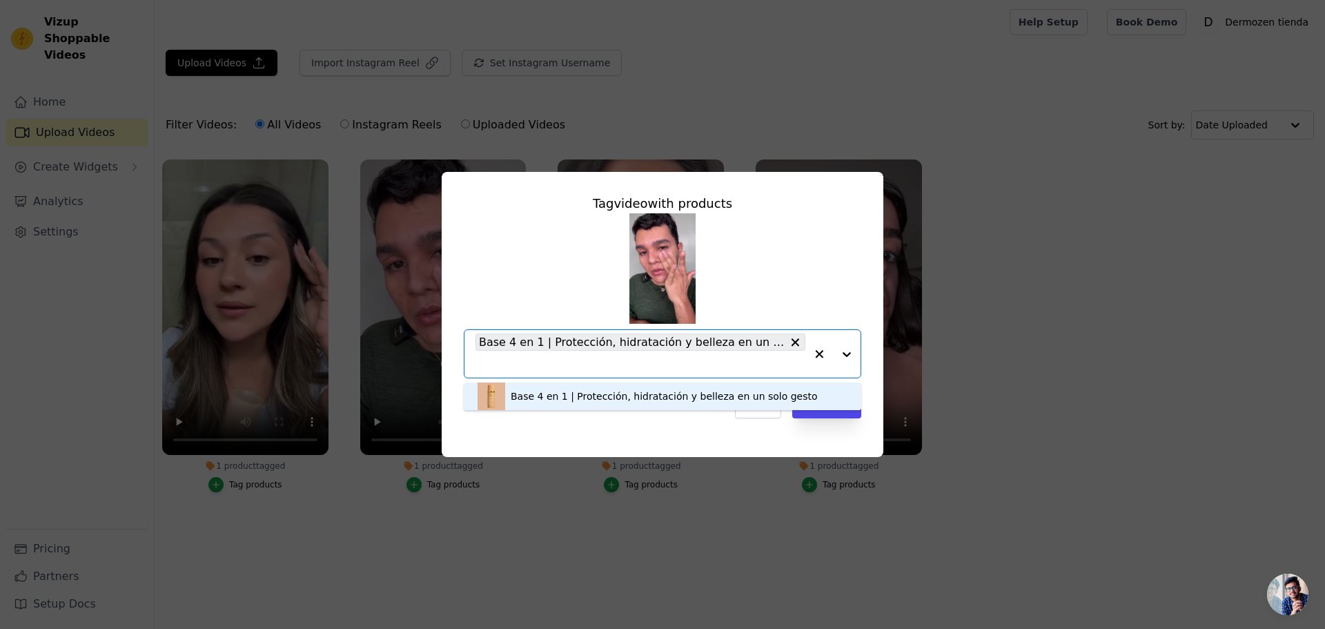
click at [819, 353] on icon "button" at bounding box center [820, 354] width 8 height 8
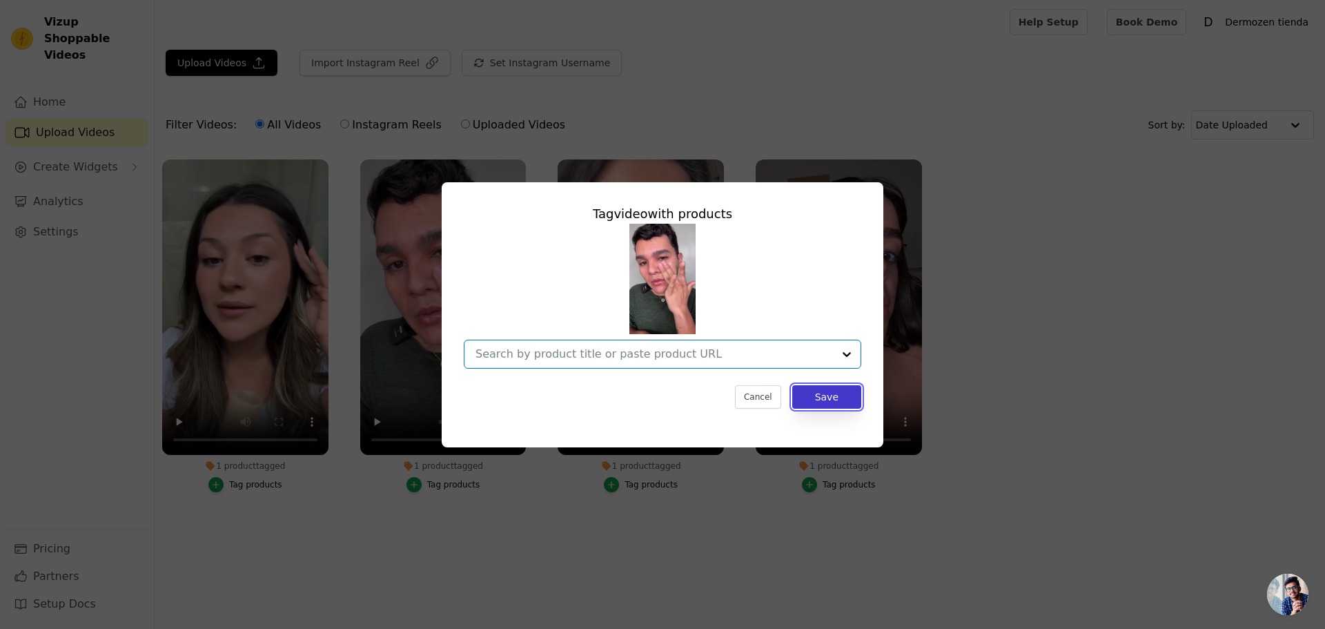
click at [813, 398] on button "Save" at bounding box center [827, 396] width 69 height 23
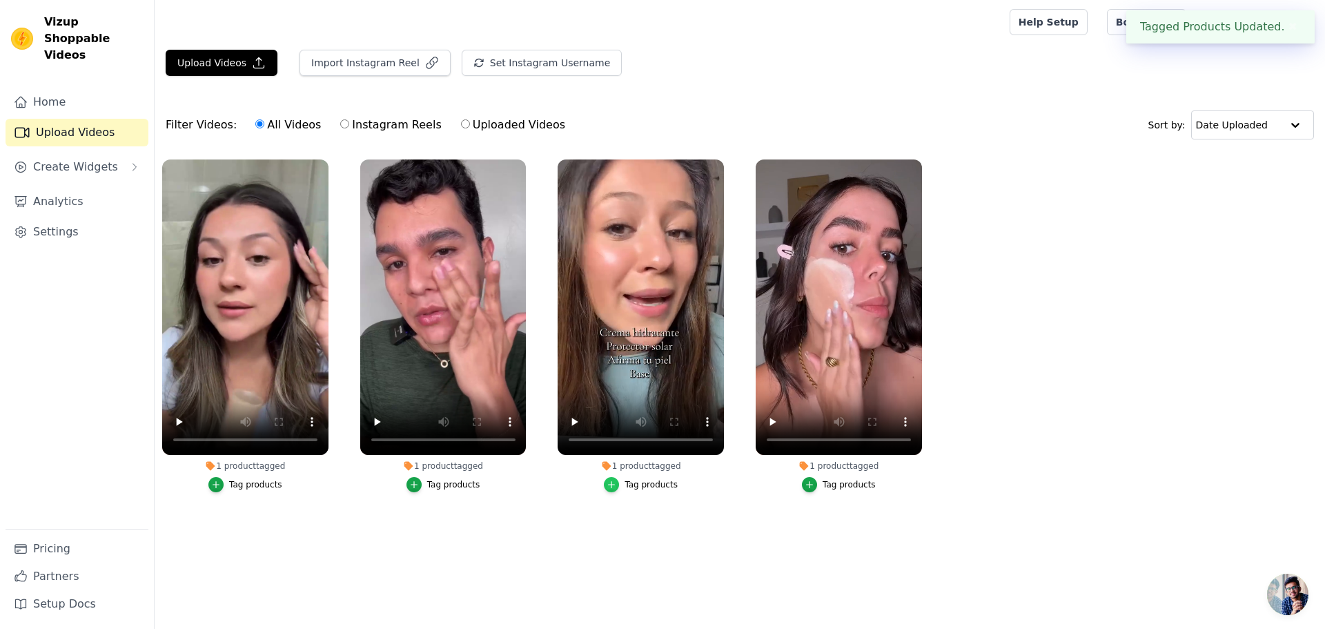
click at [615, 484] on icon "button" at bounding box center [612, 484] width 6 height 6
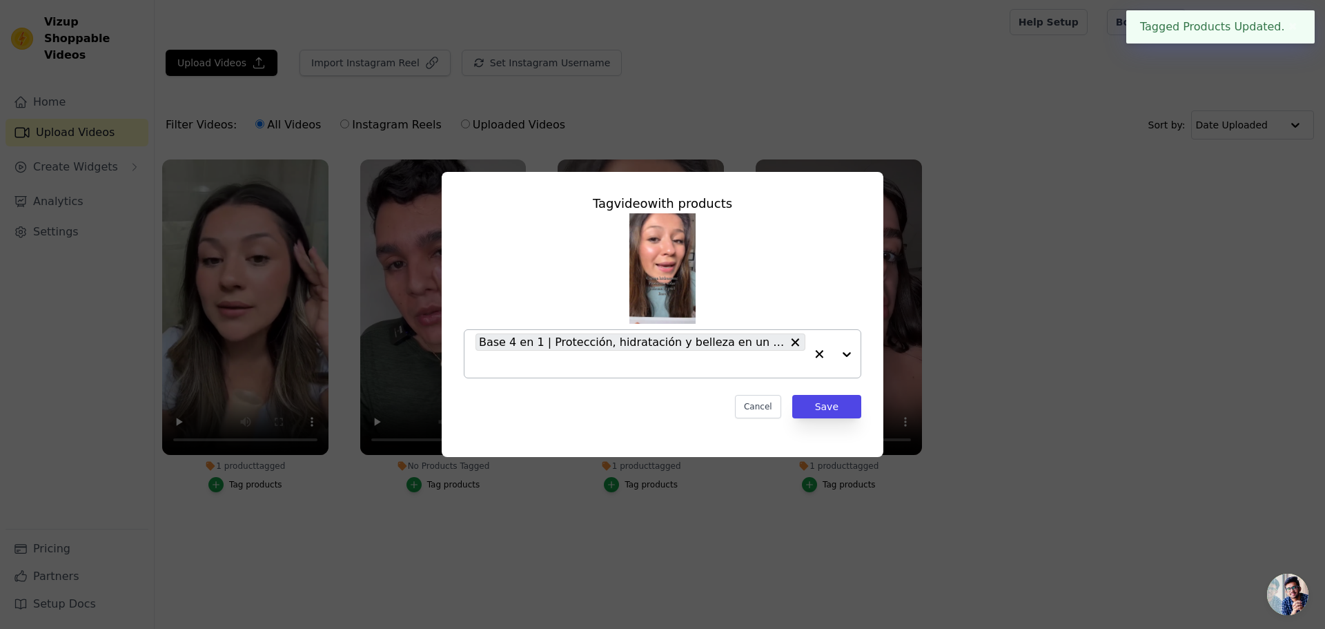
click at [818, 353] on icon "button" at bounding box center [820, 354] width 8 height 8
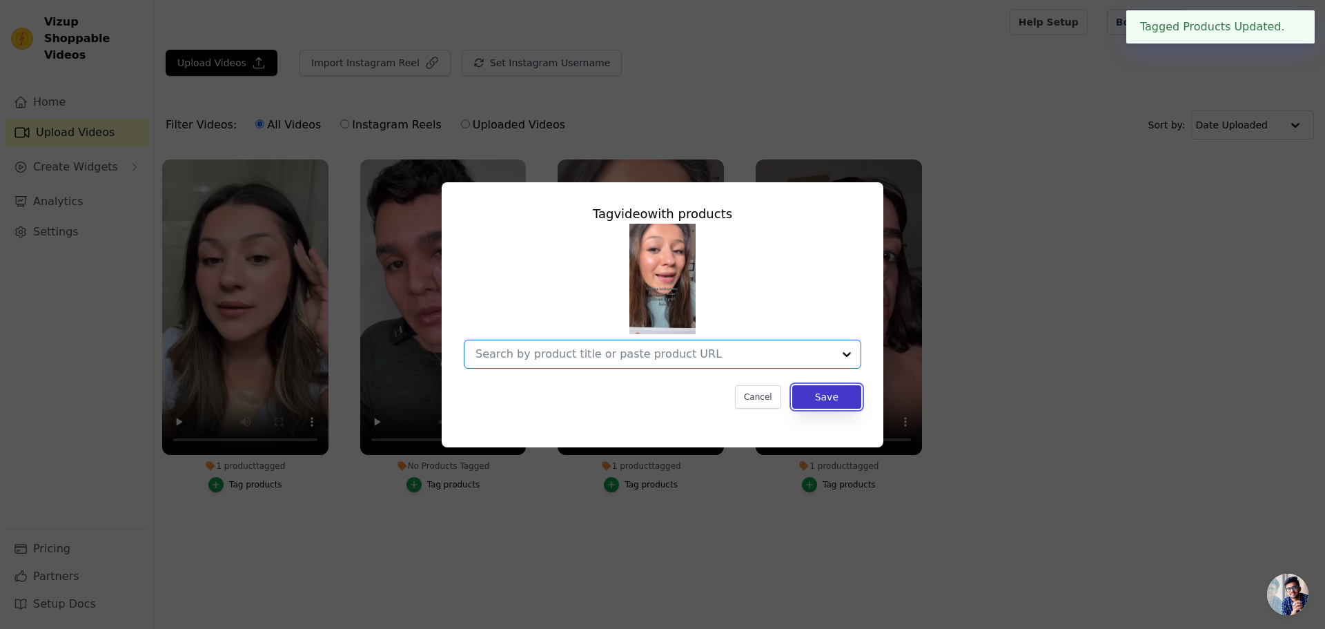
click at [818, 400] on button "Save" at bounding box center [827, 396] width 69 height 23
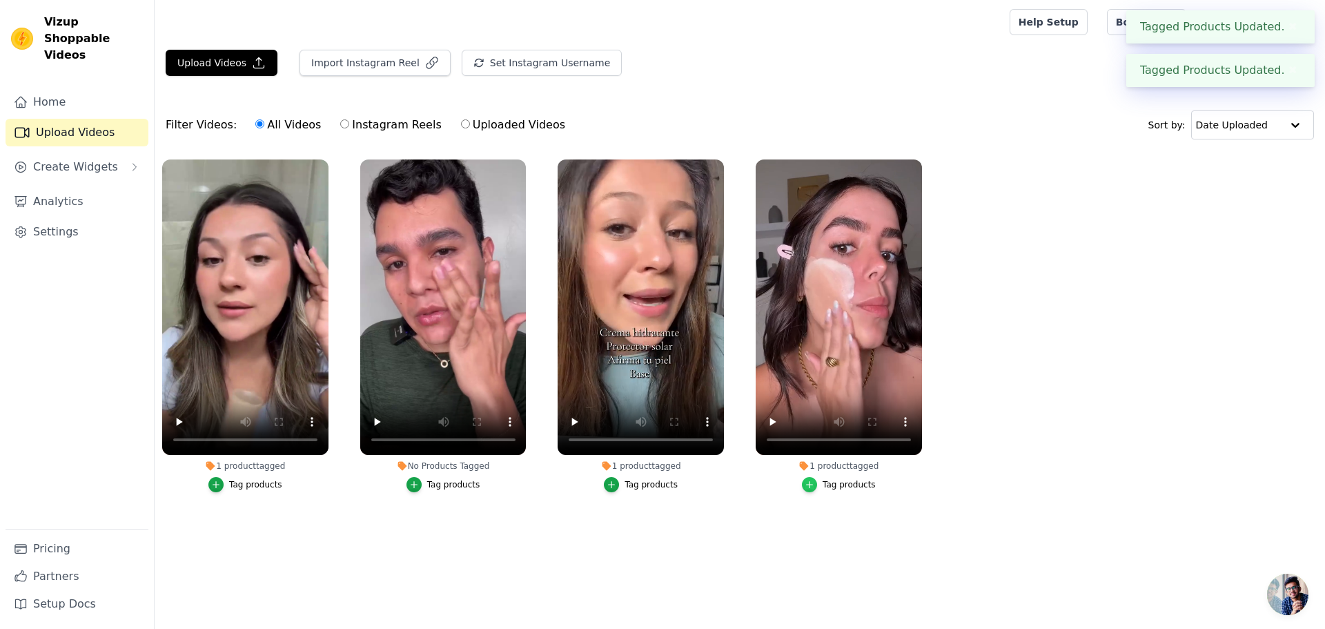
click at [815, 480] on icon "button" at bounding box center [810, 485] width 10 height 10
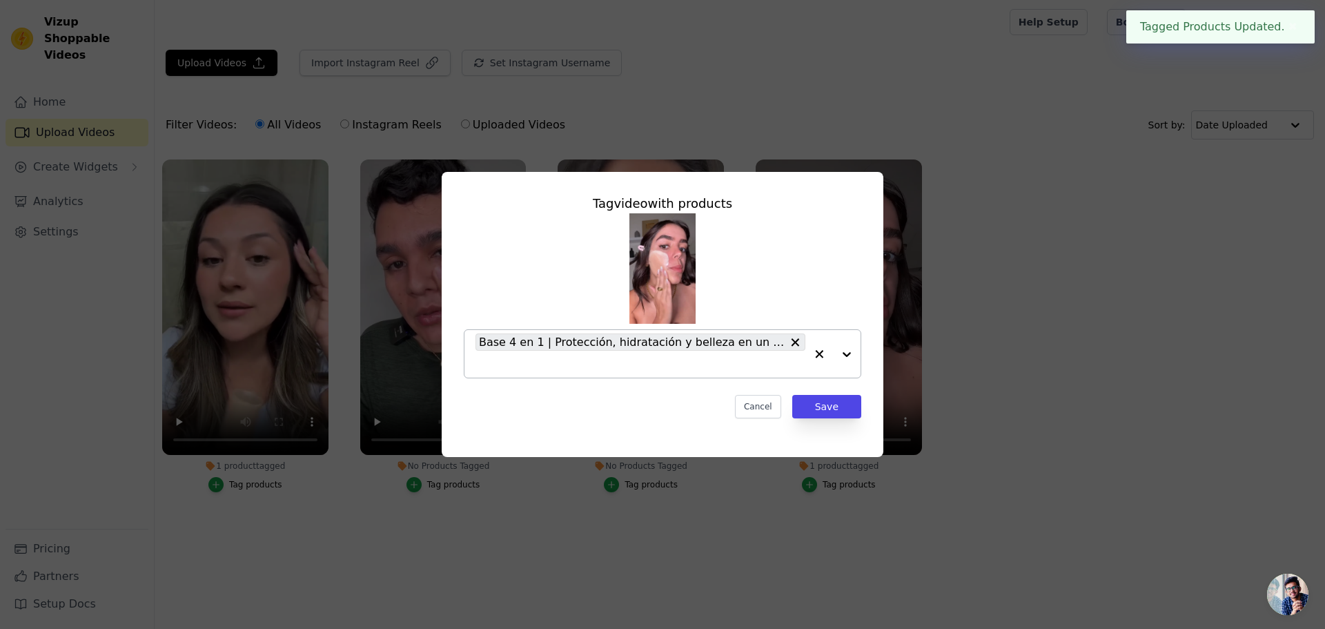
click at [818, 355] on icon "button" at bounding box center [820, 354] width 8 height 8
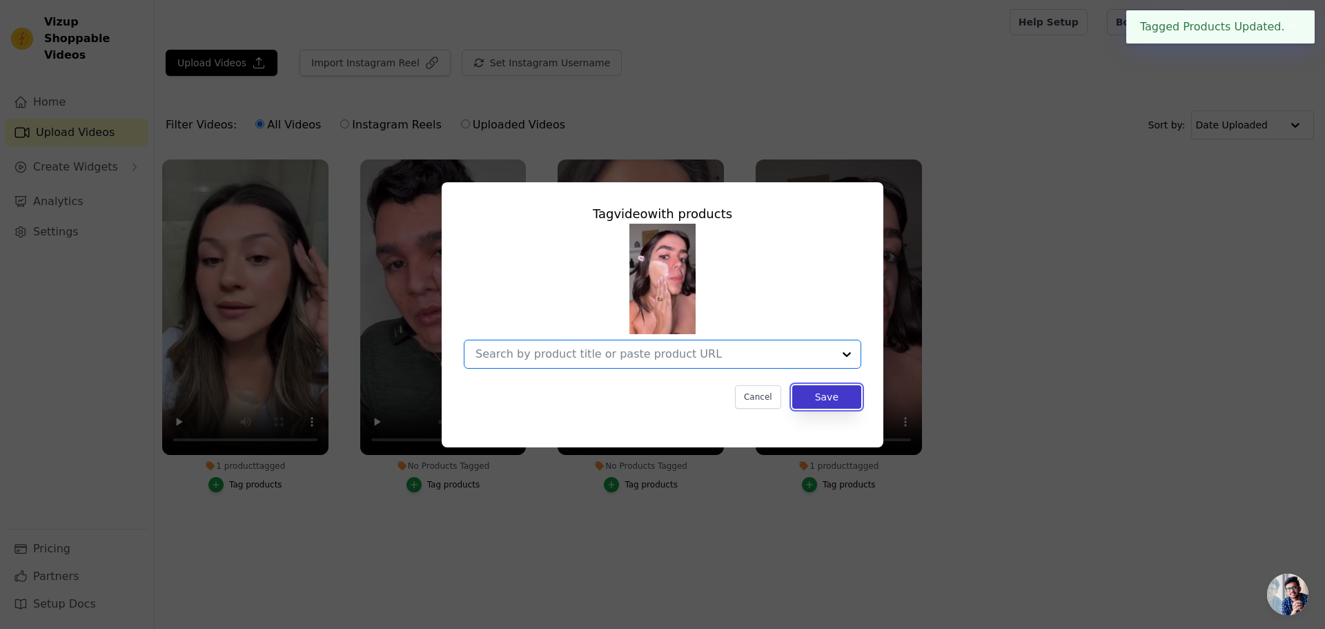
click at [818, 405] on button "Save" at bounding box center [827, 396] width 69 height 23
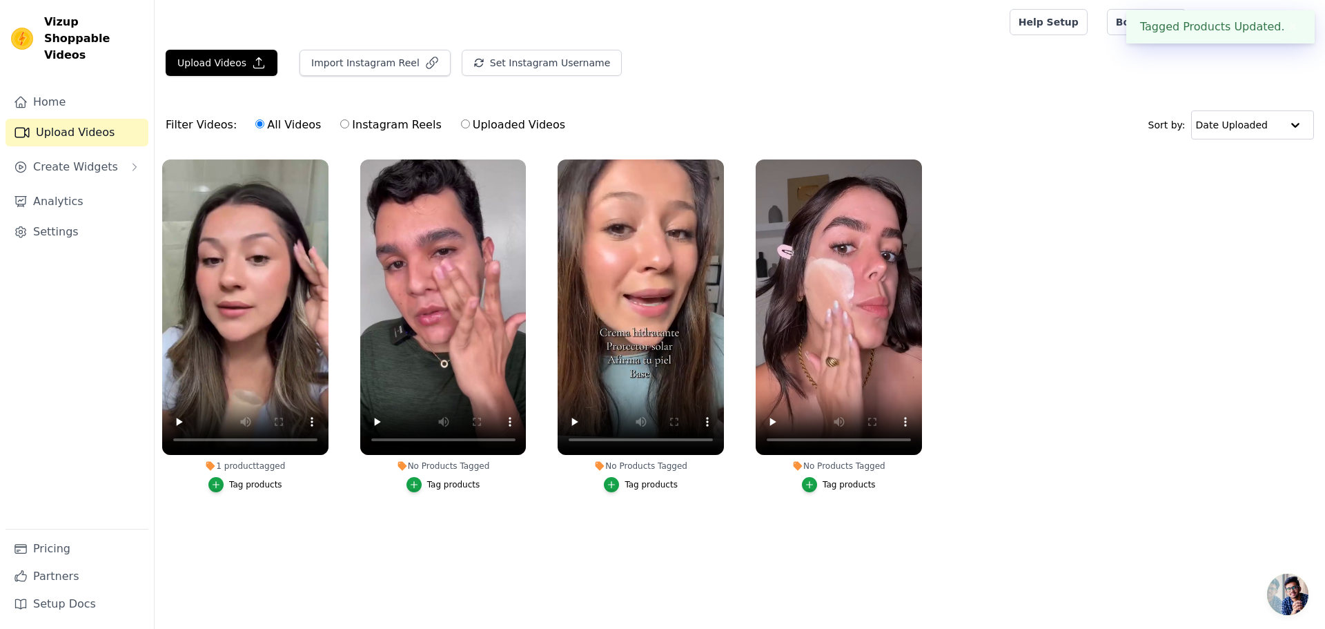
click at [232, 482] on div "Tag products" at bounding box center [255, 484] width 53 height 11
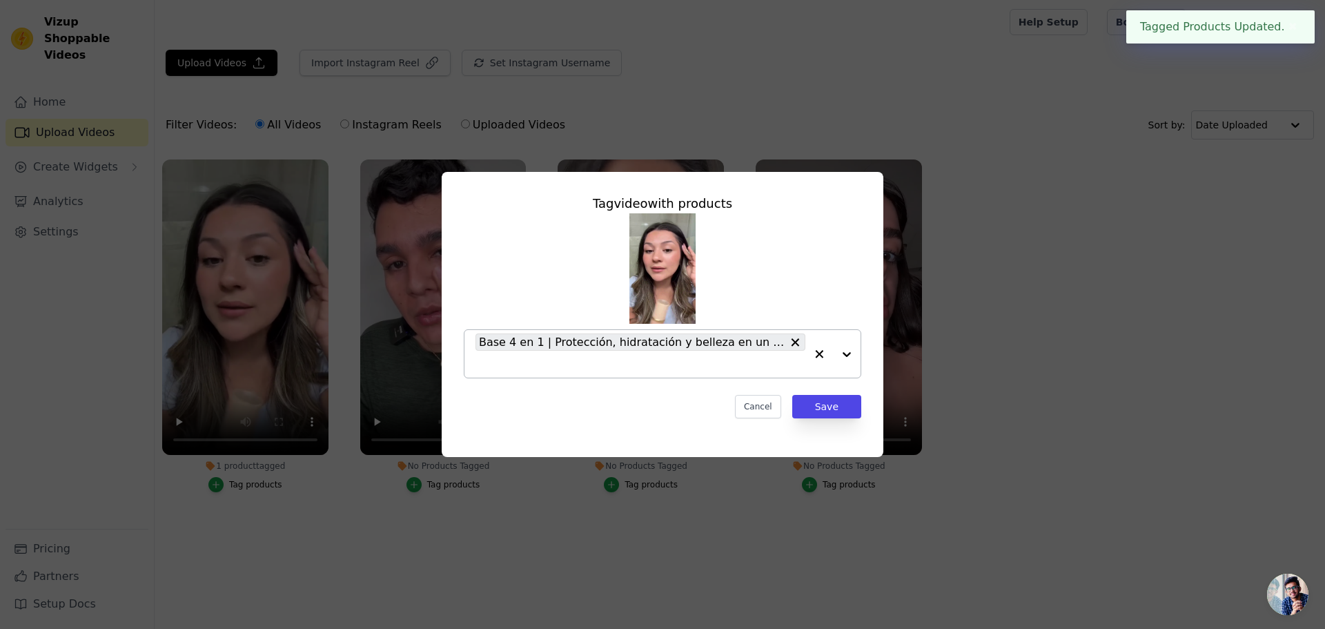
click at [818, 350] on icon "button" at bounding box center [820, 354] width 14 height 14
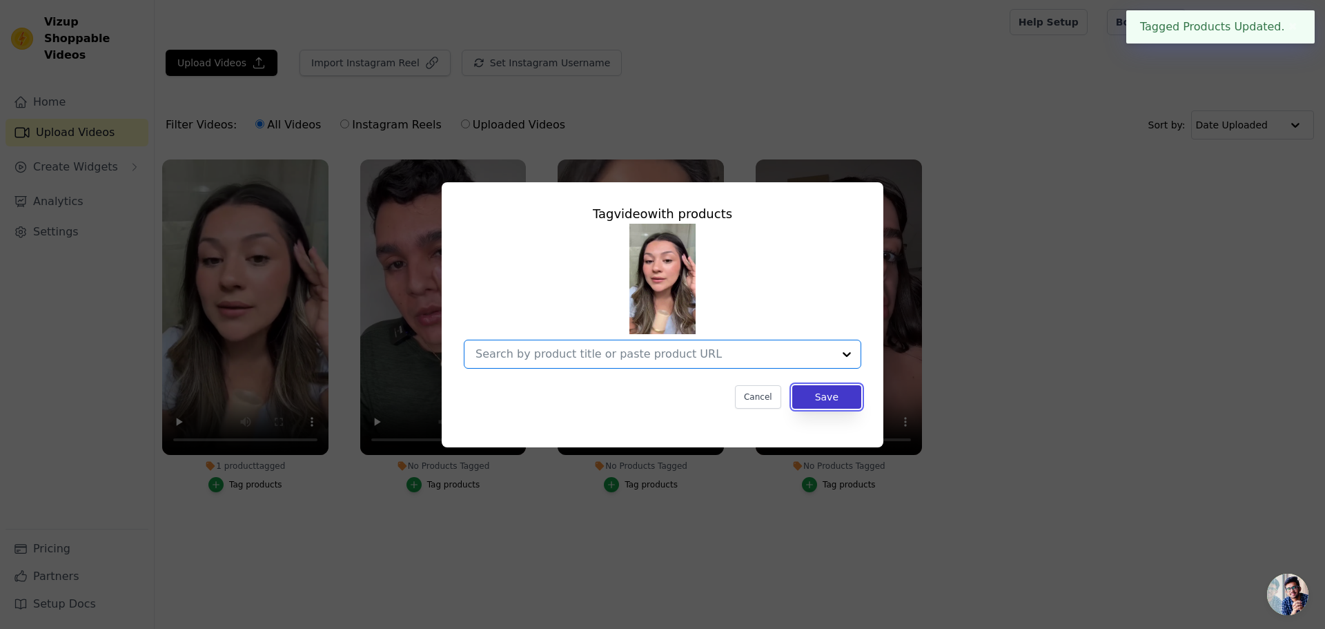
click at [818, 398] on button "Save" at bounding box center [827, 396] width 69 height 23
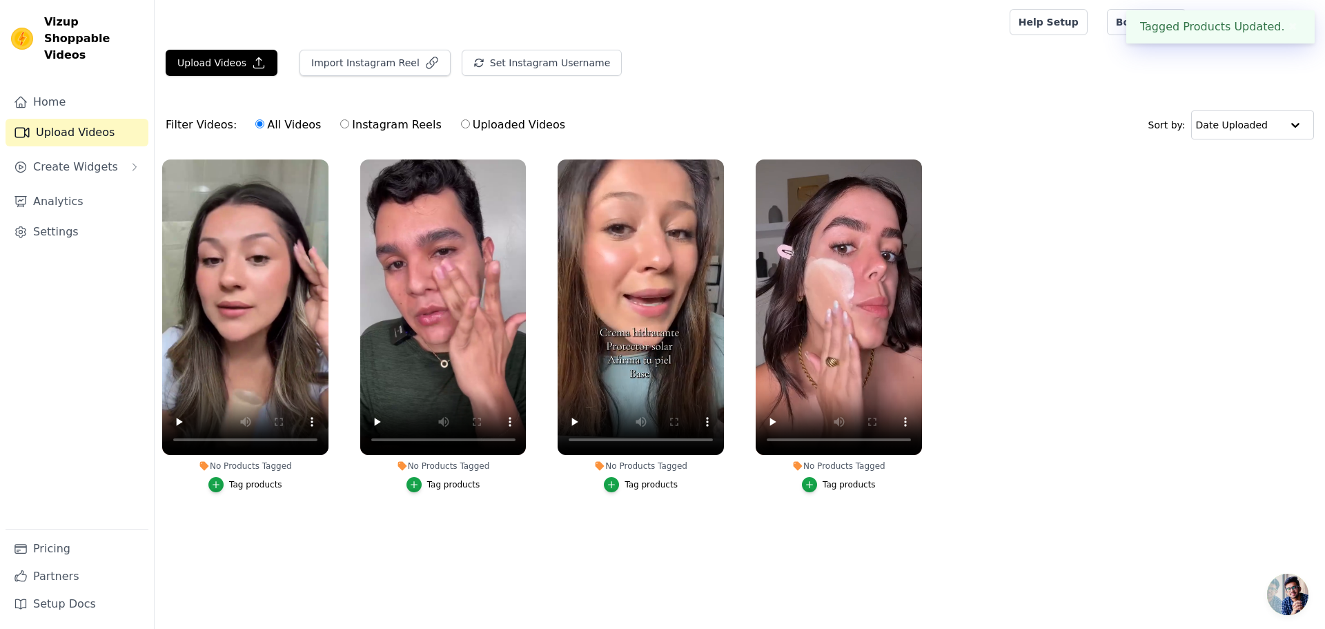
click at [467, 124] on label "Uploaded Videos" at bounding box center [513, 125] width 106 height 18
click at [467, 124] on input "Uploaded Videos" at bounding box center [465, 123] width 9 height 9
radio input "true"
click at [264, 126] on label "All Videos" at bounding box center [288, 125] width 67 height 18
click at [264, 126] on input "All Videos" at bounding box center [259, 123] width 9 height 9
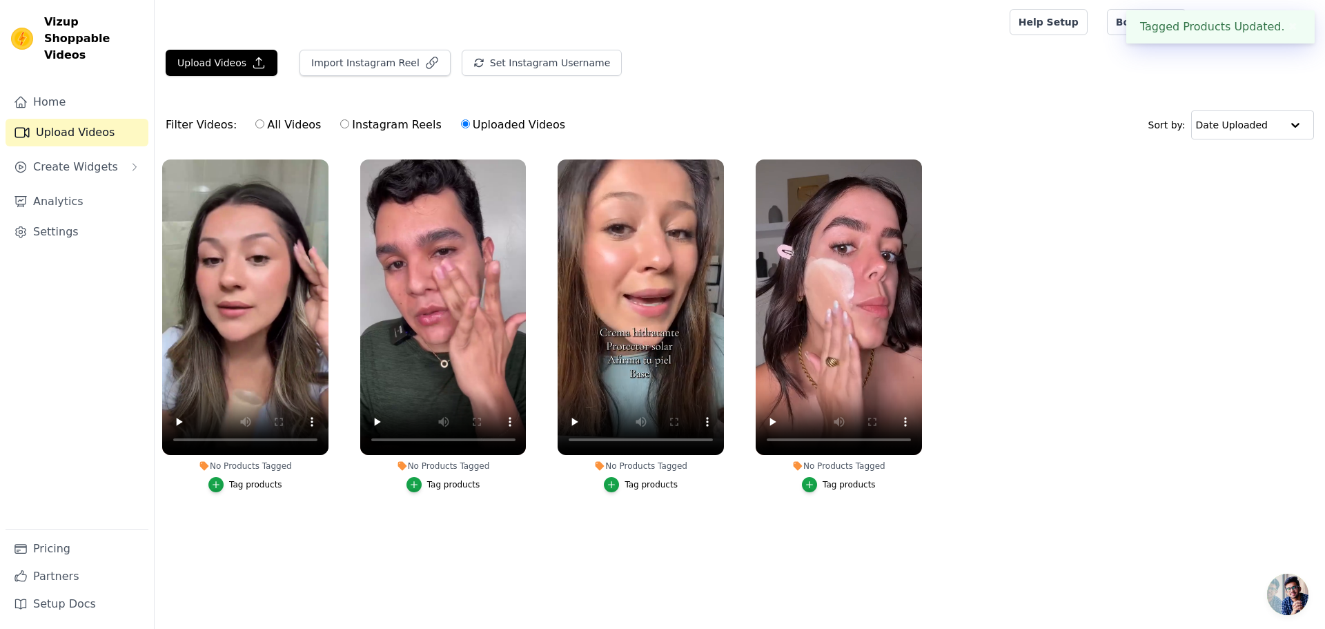
radio input "true"
click at [74, 159] on span "Create Widgets" at bounding box center [75, 167] width 85 height 17
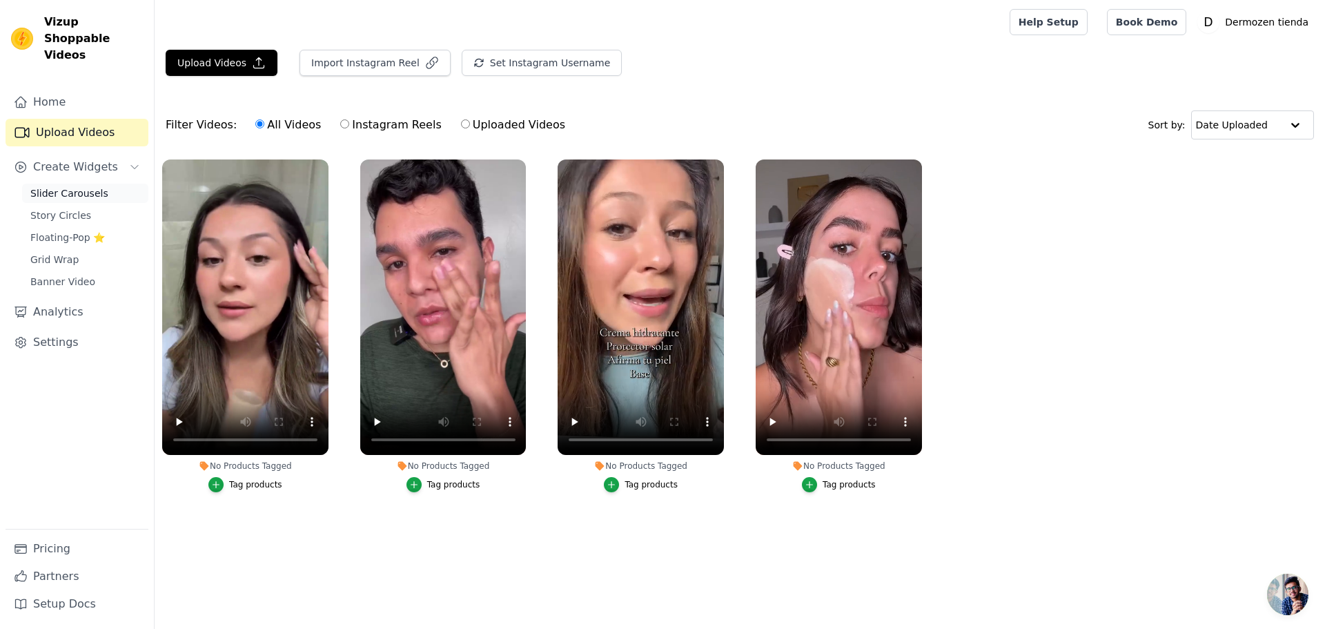
click at [68, 186] on span "Slider Carousels" at bounding box center [69, 193] width 78 height 14
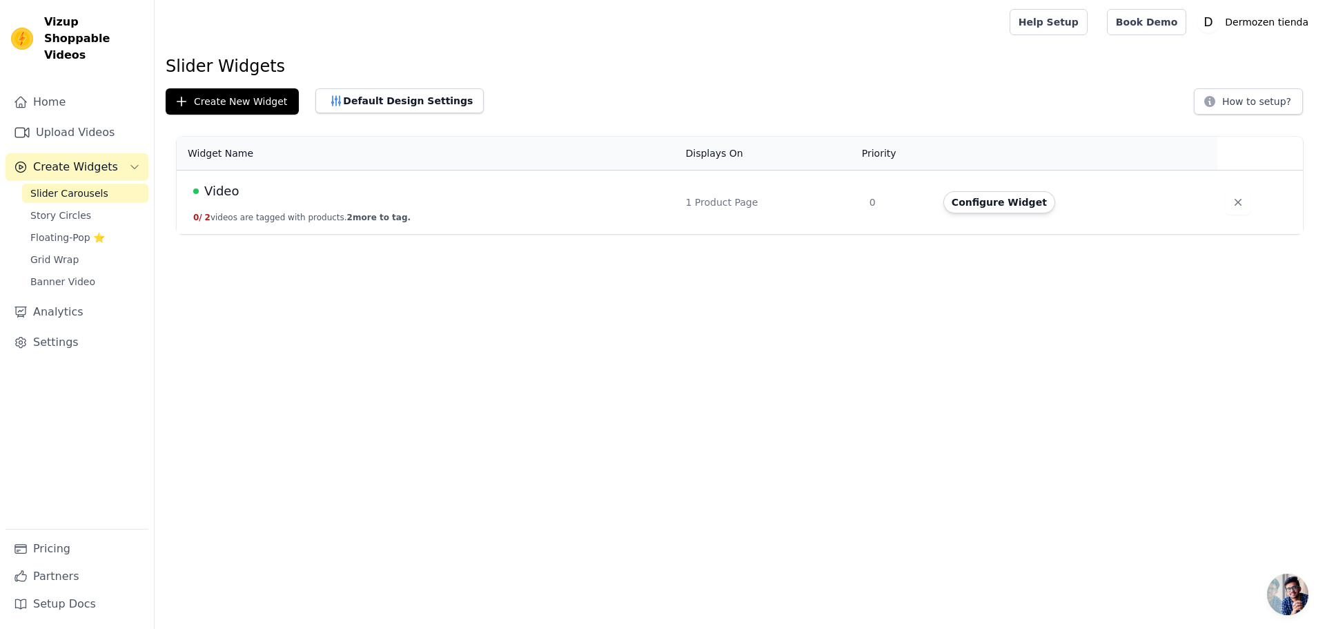
click at [331, 209] on td "Video 0 / 2 videos are tagged with products. 2 more to tag." at bounding box center [427, 203] width 501 height 64
click at [996, 205] on button "Configure Widget" at bounding box center [1000, 202] width 112 height 22
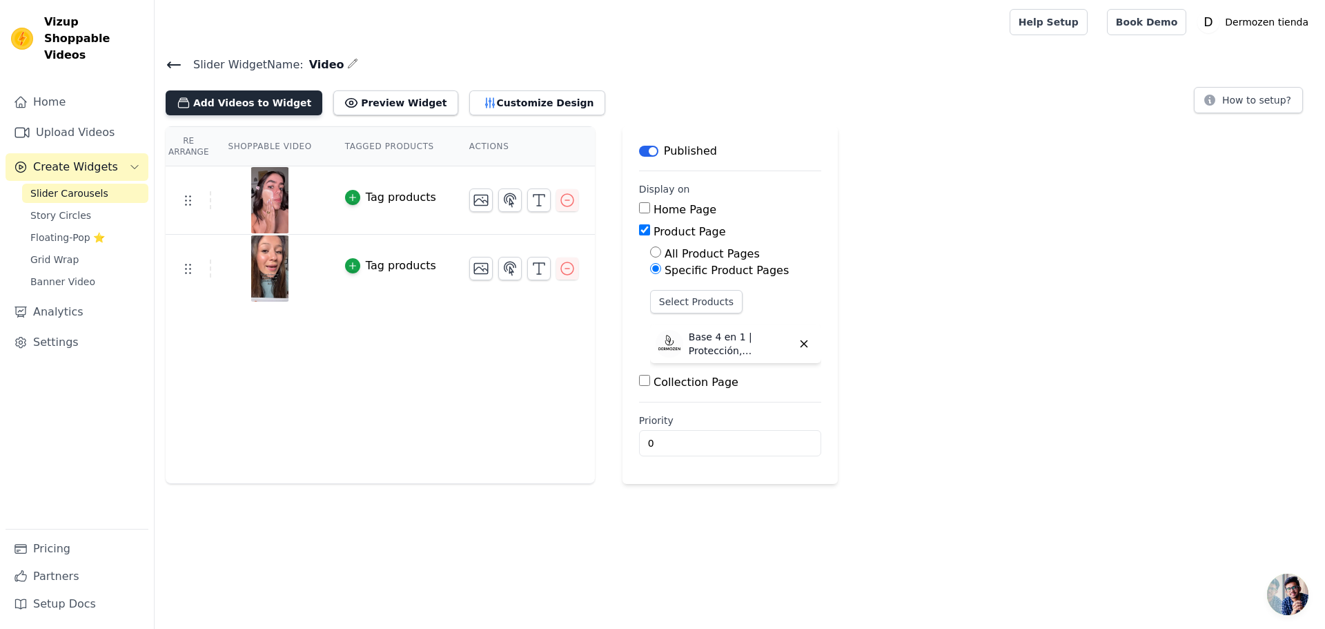
click at [265, 99] on button "Add Videos to Widget" at bounding box center [244, 102] width 157 height 25
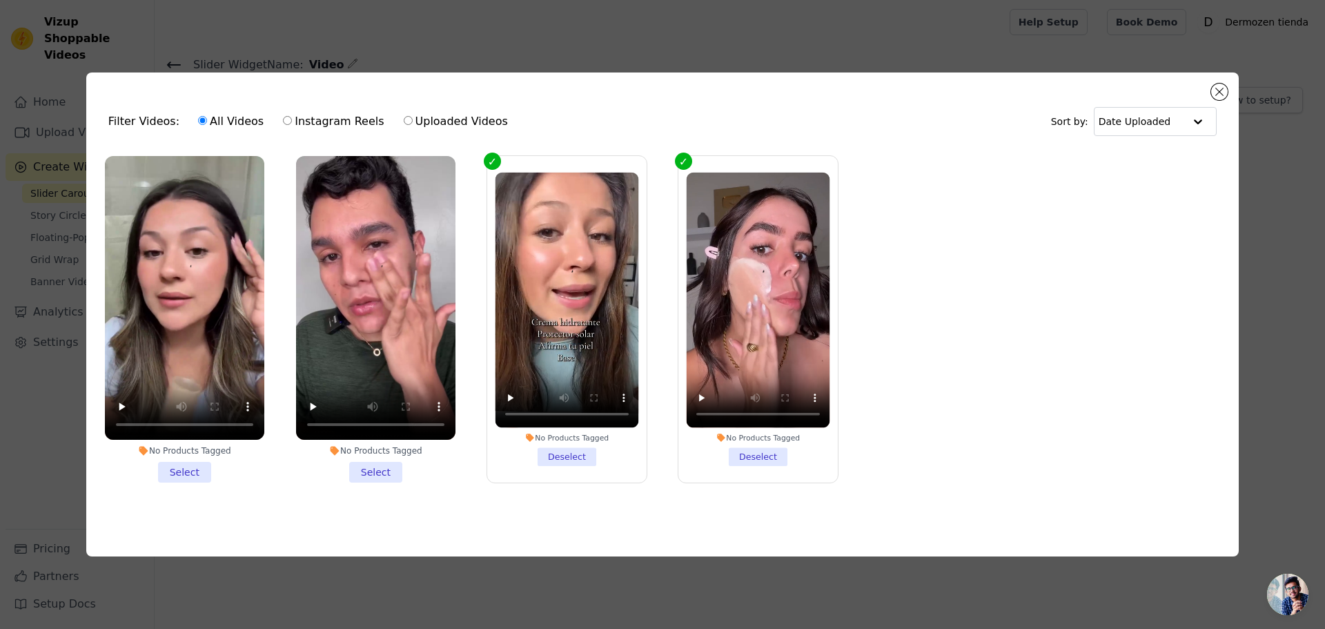
click at [383, 472] on li "No Products Tagged Select" at bounding box center [375, 319] width 159 height 327
click at [0, 0] on input "No Products Tagged Select" at bounding box center [0, 0] width 0 height 0
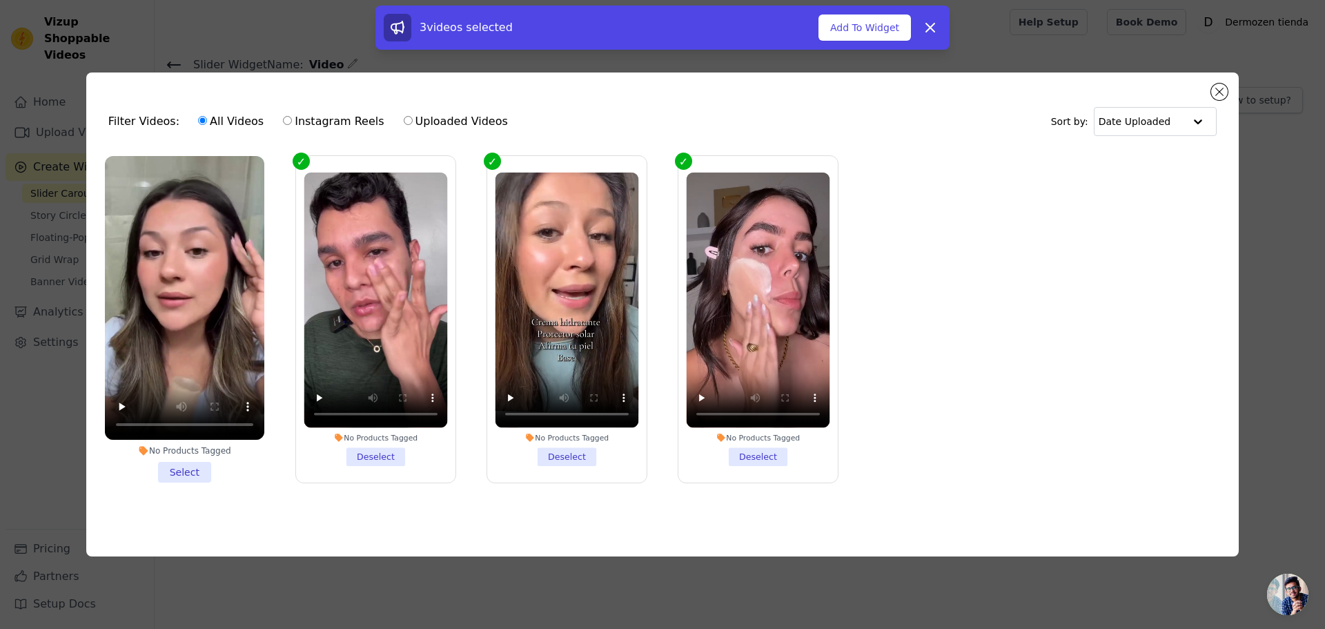
click at [186, 465] on li "No Products Tagged Select" at bounding box center [184, 319] width 159 height 327
click at [0, 0] on input "No Products Tagged Select" at bounding box center [0, 0] width 0 height 0
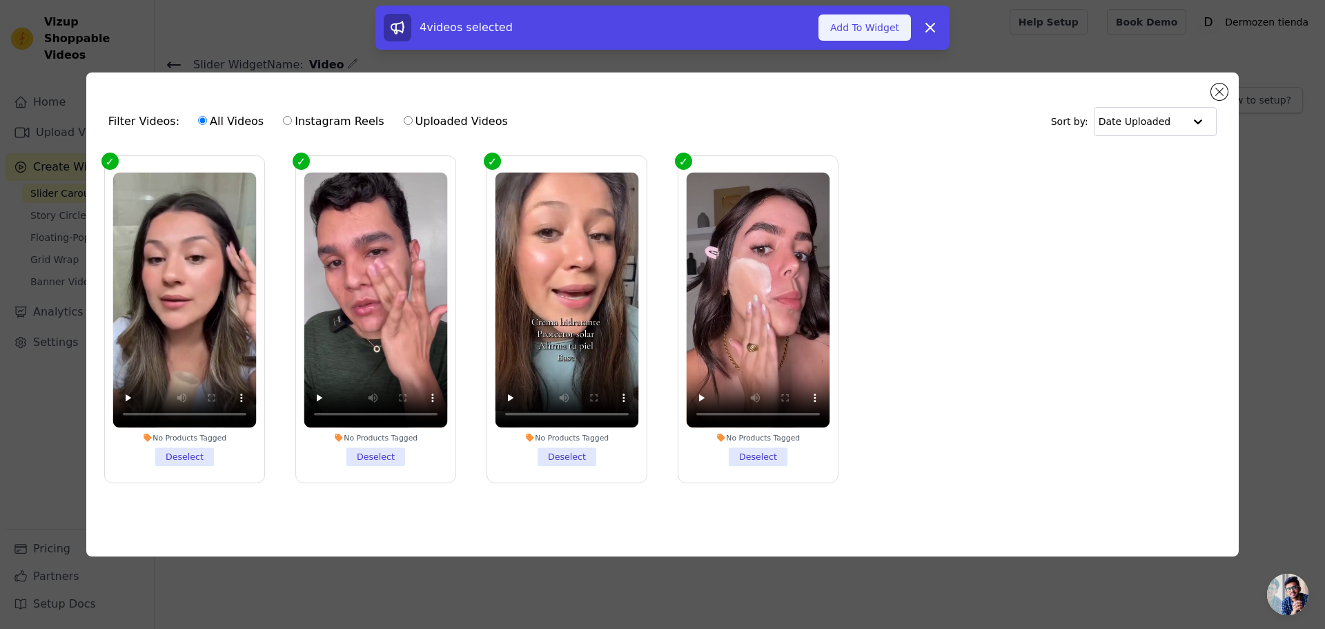
click at [867, 21] on button "Add To Widget" at bounding box center [865, 27] width 93 height 26
